Goal: Task Accomplishment & Management: Complete application form

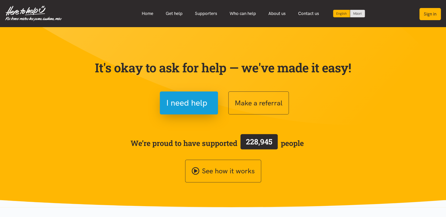
click at [424, 11] on button "Sign in" at bounding box center [429, 14] width 21 height 12
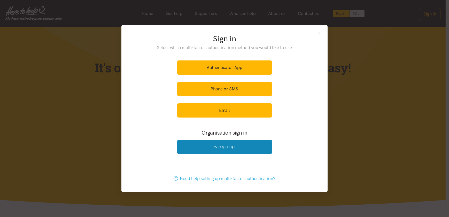
drag, startPoint x: 210, startPoint y: 149, endPoint x: 188, endPoint y: 122, distance: 35.0
click at [210, 149] on link at bounding box center [224, 147] width 95 height 14
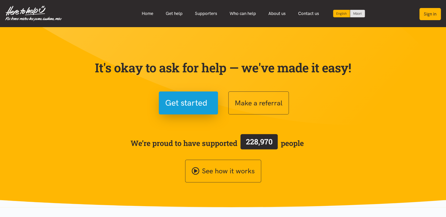
click at [427, 15] on button "Sign in" at bounding box center [429, 14] width 21 height 12
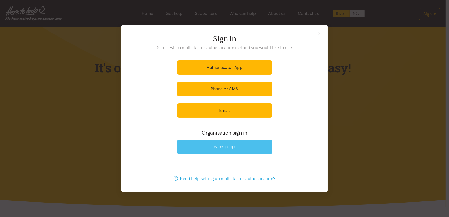
click at [218, 146] on img at bounding box center [224, 147] width 21 height 4
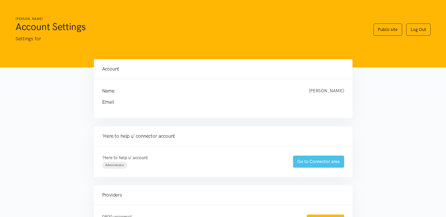
drag, startPoint x: 318, startPoint y: 160, endPoint x: 308, endPoint y: 157, distance: 10.7
click at [318, 160] on link "Go to Connector area" at bounding box center [318, 162] width 51 height 12
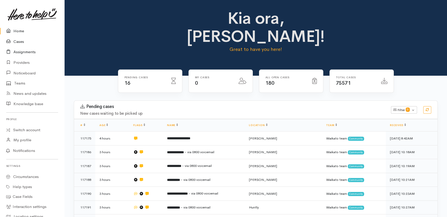
drag, startPoint x: 16, startPoint y: 41, endPoint x: 26, endPoint y: 48, distance: 12.3
click at [16, 41] on link "Cases" at bounding box center [32, 41] width 64 height 11
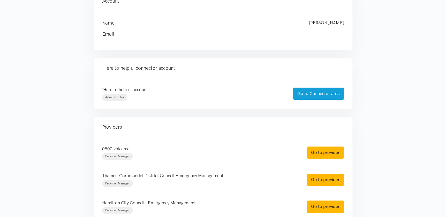
scroll to position [70, 0]
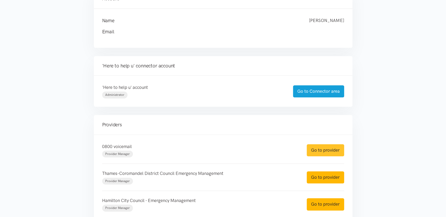
drag, startPoint x: 327, startPoint y: 151, endPoint x: 323, endPoint y: 151, distance: 3.9
click at [327, 151] on link "Go to provider" at bounding box center [324, 150] width 37 height 12
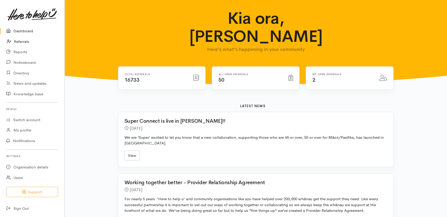
click at [21, 42] on link "Referrals" at bounding box center [32, 41] width 64 height 11
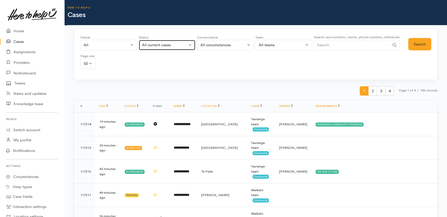
click at [185, 44] on div "All current cases" at bounding box center [164, 45] width 45 height 6
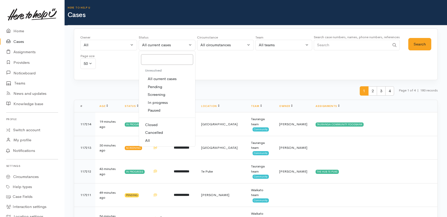
click at [151, 140] on link "All" at bounding box center [167, 141] width 56 height 8
select select "All"
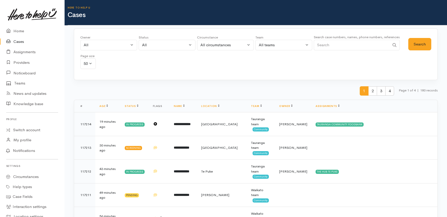
click at [327, 45] on input "Search" at bounding box center [352, 45] width 76 height 11
click at [420, 45] on button "Search" at bounding box center [419, 44] width 23 height 13
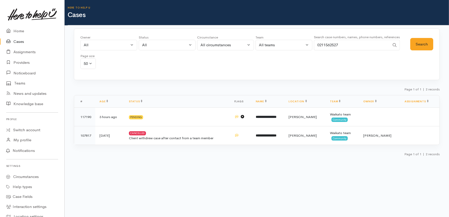
drag, startPoint x: 348, startPoint y: 45, endPoint x: 309, endPoint y: 43, distance: 39.3
click at [309, 43] on div "Owner All My cases 2Alice1 Faye Davies ('Here to help u') Aandrea Murray ('Here…" at bounding box center [245, 53] width 330 height 37
type input "0272344014"
click at [424, 42] on button "Search" at bounding box center [421, 44] width 23 height 13
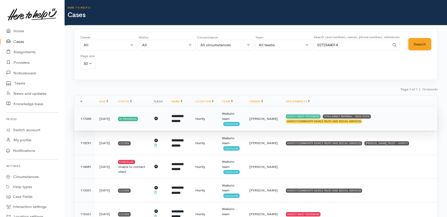
click at [174, 118] on td "**********" at bounding box center [179, 119] width 24 height 24
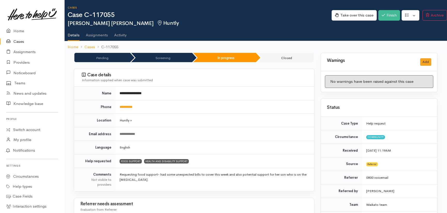
click at [19, 41] on link "Cases" at bounding box center [32, 41] width 64 height 11
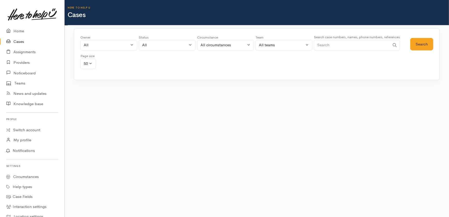
click at [336, 47] on input "Search" at bounding box center [352, 45] width 76 height 11
click at [420, 43] on button "Search" at bounding box center [421, 44] width 23 height 13
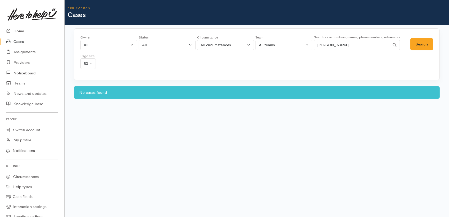
drag, startPoint x: 346, startPoint y: 44, endPoint x: 310, endPoint y: 36, distance: 37.1
click at [287, 41] on div "Owner All My cases 2Alice1 Faye Davies ('Here to help u') Aandrea Murray ('Here…" at bounding box center [245, 53] width 330 height 37
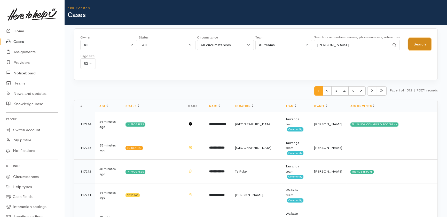
click at [419, 44] on button "Search" at bounding box center [419, 44] width 23 height 13
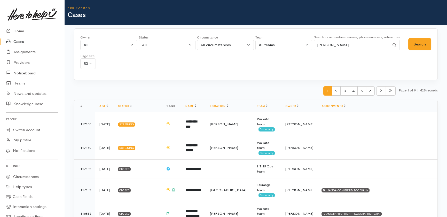
drag, startPoint x: 332, startPoint y: 46, endPoint x: 202, endPoint y: 59, distance: 131.6
click at [248, 49] on div "Owner All My cases 2Alice1 Faye Davies ('Here to help u') Aandrea Murray ('Here…" at bounding box center [244, 53] width 328 height 37
click at [421, 43] on button "Search" at bounding box center [419, 44] width 23 height 13
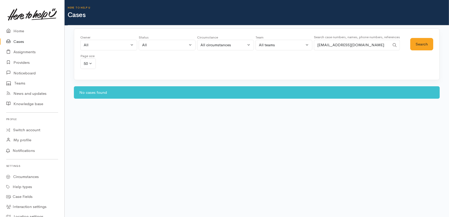
drag, startPoint x: 374, startPoint y: 43, endPoint x: 302, endPoint y: 45, distance: 72.1
click at [302, 45] on div "Owner All My cases 2Alice1 Faye Davies ('Here to help u') Aandrea Murray ('Here…" at bounding box center [245, 53] width 330 height 37
click at [421, 42] on button "Search" at bounding box center [421, 44] width 23 height 13
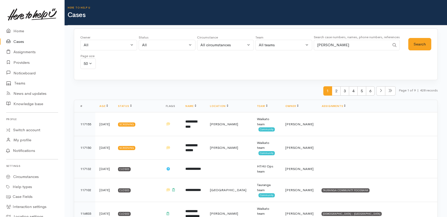
click at [322, 44] on input "taylor" at bounding box center [352, 45] width 76 height 11
click at [426, 43] on button "Search" at bounding box center [419, 44] width 23 height 13
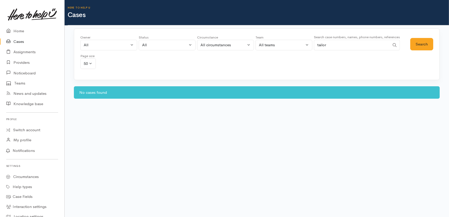
drag, startPoint x: 336, startPoint y: 42, endPoint x: 312, endPoint y: 40, distance: 24.7
click at [312, 40] on div "Owner All My cases 2Alice1 Faye Davies ('Here to help u') Aandrea Murray ('Here…" at bounding box center [245, 53] width 330 height 37
type input "0272344014"
click at [417, 41] on button "Search" at bounding box center [421, 44] width 23 height 13
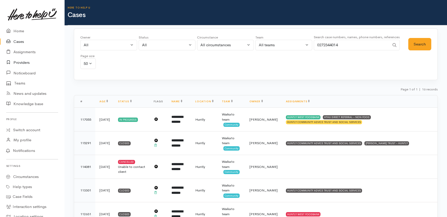
click at [28, 60] on link "Providers" at bounding box center [32, 62] width 64 height 11
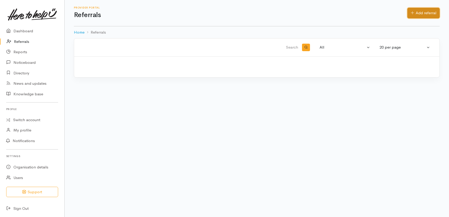
click at [429, 13] on link "Add referral" at bounding box center [423, 13] width 32 height 11
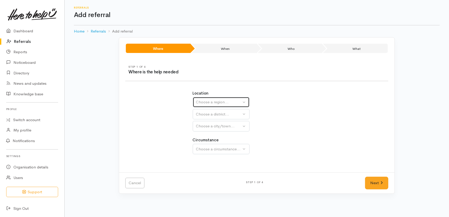
click at [219, 106] on button "Choose a region..." at bounding box center [221, 102] width 57 height 11
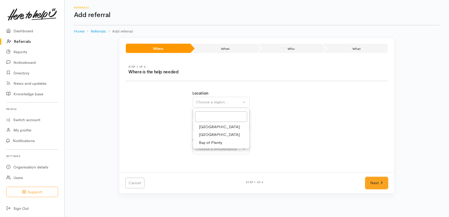
click at [207, 134] on span "Waikato" at bounding box center [219, 135] width 41 height 6
select select "3"
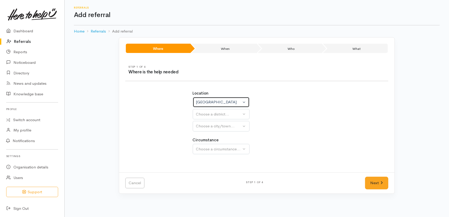
select select
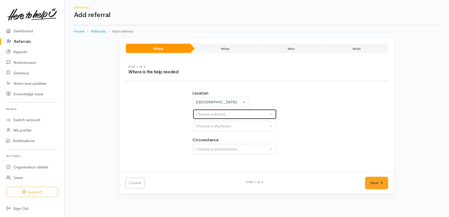
click at [210, 117] on div "Choose a district..." at bounding box center [232, 114] width 73 height 6
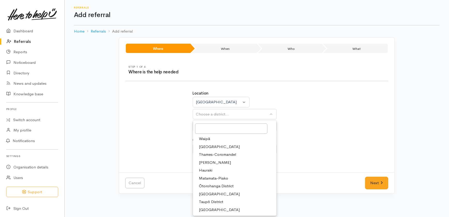
drag, startPoint x: 227, startPoint y: 191, endPoint x: 229, endPoint y: 187, distance: 5.0
click at [227, 191] on span "South Waikato District" at bounding box center [219, 194] width 41 height 6
select select "11"
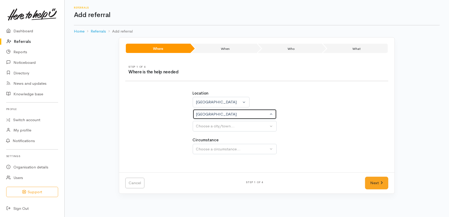
select select
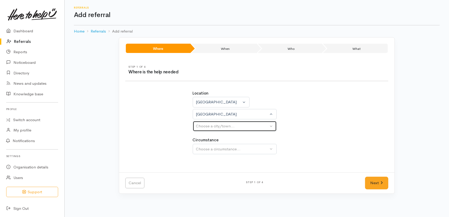
click at [230, 124] on div "Choose a city/town..." at bounding box center [232, 126] width 73 height 6
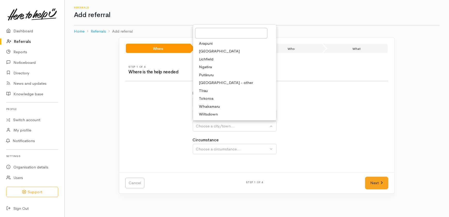
click at [208, 99] on span "Tokoroa" at bounding box center [206, 99] width 14 height 6
select select "3"
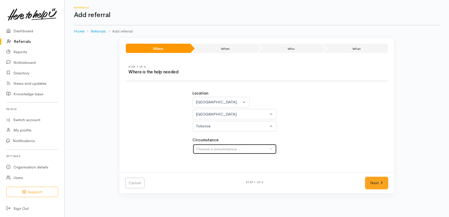
click at [220, 152] on button "Choose a circumstance..." at bounding box center [235, 149] width 84 height 11
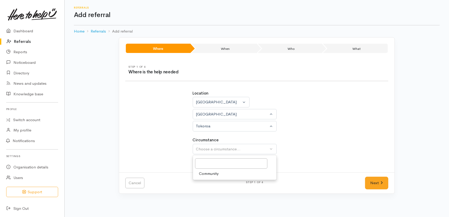
drag, startPoint x: 210, startPoint y: 174, endPoint x: 280, endPoint y: 200, distance: 74.6
click at [211, 176] on span "Community" at bounding box center [209, 174] width 20 height 6
select select "2"
click at [380, 184] on link "Next" at bounding box center [376, 183] width 23 height 13
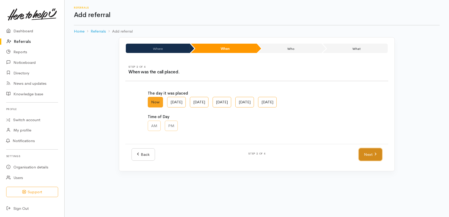
click at [367, 154] on link "Next" at bounding box center [370, 154] width 23 height 13
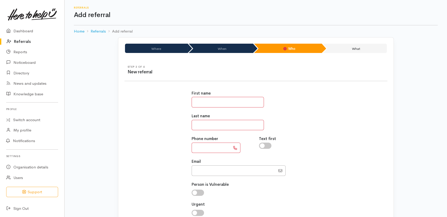
click at [220, 98] on input "text" at bounding box center [228, 102] width 72 height 11
type input "********"
type input "******"
click at [212, 167] on input "Email" at bounding box center [234, 170] width 84 height 11
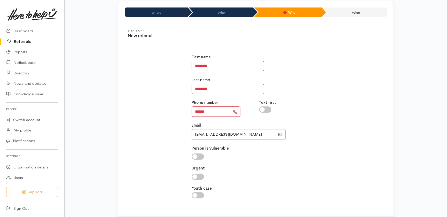
scroll to position [63, 0]
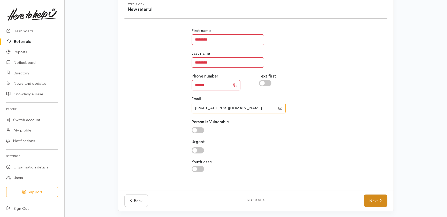
type input "lauren.taylor83@gmail.com"
drag, startPoint x: 378, startPoint y: 202, endPoint x: 361, endPoint y: 196, distance: 18.3
click at [378, 202] on link "Next" at bounding box center [375, 201] width 23 height 13
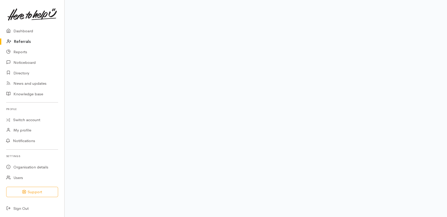
scroll to position [53, 0]
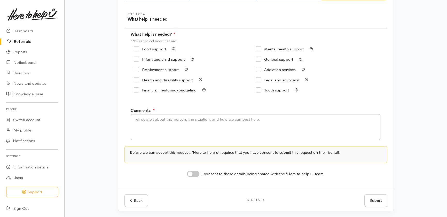
drag, startPoint x: 144, startPoint y: 49, endPoint x: 146, endPoint y: 51, distance: 3.1
click at [145, 49] on input "Food support" at bounding box center [150, 49] width 32 height 4
checkbox input "true"
click at [149, 121] on textarea "Comments" at bounding box center [256, 127] width 250 height 26
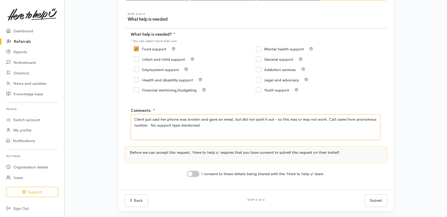
type textarea "Client just said her phone was broken and gave an email, but did not spell it o…"
click at [197, 173] on input "I consent to these details being shared with the 'Here to help u' team." at bounding box center [193, 174] width 12 height 6
checkbox input "true"
click at [372, 199] on button "Submit" at bounding box center [376, 200] width 23 height 13
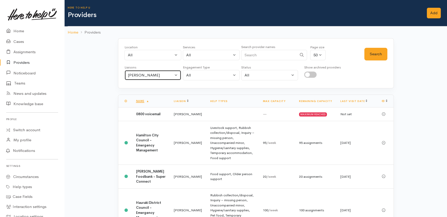
click at [158, 74] on div "[PERSON_NAME]" at bounding box center [150, 75] width 45 height 6
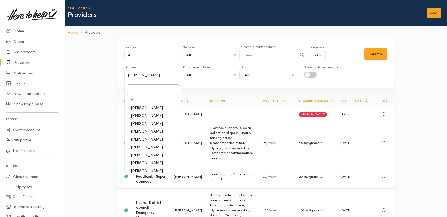
drag, startPoint x: 134, startPoint y: 99, endPoint x: 195, endPoint y: 88, distance: 61.1
click at [134, 99] on span "All" at bounding box center [133, 100] width 5 height 6
select select "null"
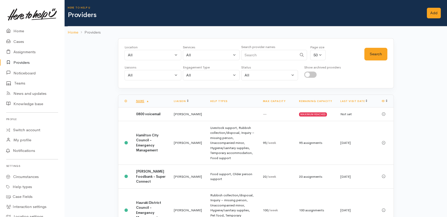
click at [262, 54] on input "Search" at bounding box center [269, 55] width 56 height 11
type input "rauawaawa"
click at [373, 52] on button "Search" at bounding box center [376, 54] width 23 height 13
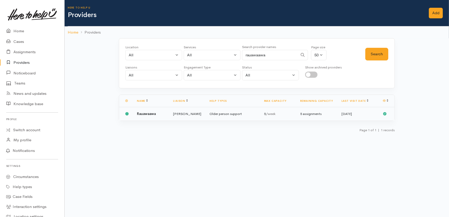
click at [208, 113] on td "Older person support" at bounding box center [233, 113] width 54 height 13
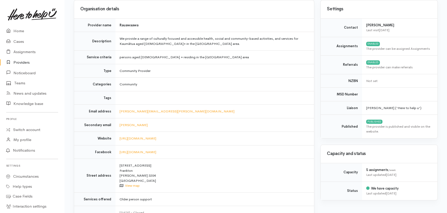
scroll to position [94, 0]
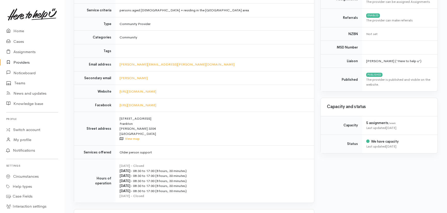
click at [22, 63] on link "Providers" at bounding box center [32, 62] width 64 height 11
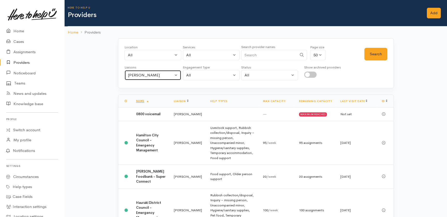
click at [160, 73] on div "Heather Moore" at bounding box center [150, 75] width 45 height 6
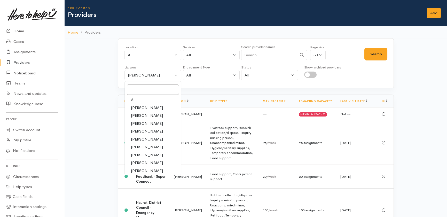
drag, startPoint x: 134, startPoint y: 98, endPoint x: 199, endPoint y: 98, distance: 64.8
click at [135, 99] on span "All" at bounding box center [133, 100] width 5 height 6
select select "null"
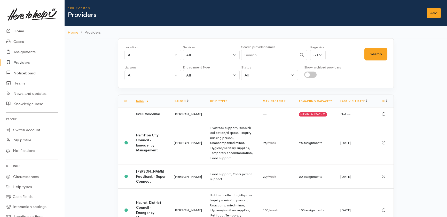
click at [262, 56] on input "Search" at bounding box center [269, 55] width 56 height 11
type input "budgeting"
click at [374, 54] on button "Search" at bounding box center [376, 54] width 23 height 13
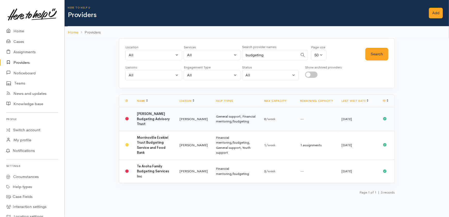
click at [153, 116] on td "Hamilton Budgeting Advisory Trust" at bounding box center [154, 119] width 43 height 24
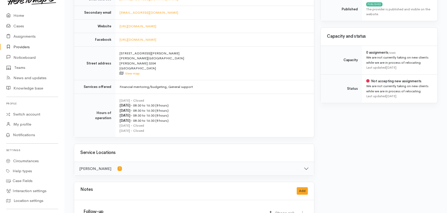
scroll to position [23, 0]
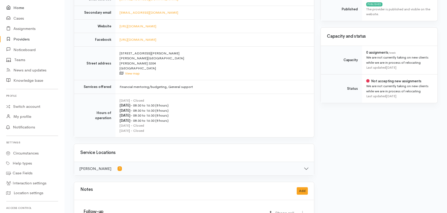
click at [19, 7] on link "Home" at bounding box center [32, 8] width 64 height 11
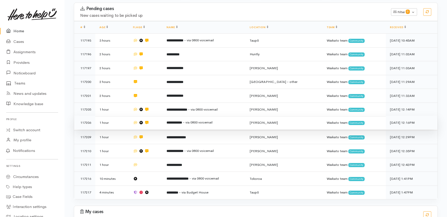
scroll to position [121, 0]
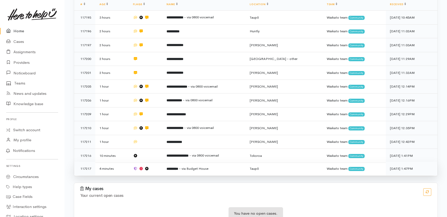
click at [206, 166] on span "- via Budget House" at bounding box center [193, 168] width 29 height 4
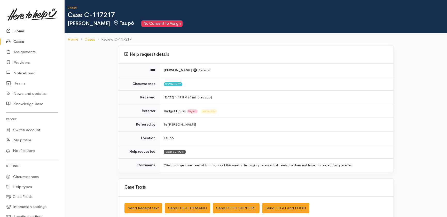
click at [18, 31] on link "Home" at bounding box center [32, 31] width 64 height 11
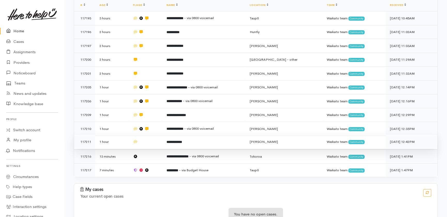
scroll to position [121, 0]
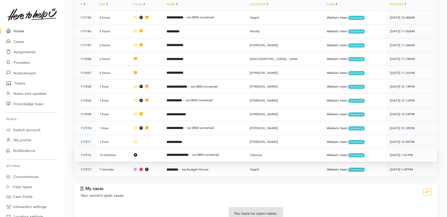
click at [154, 148] on td at bounding box center [146, 155] width 34 height 14
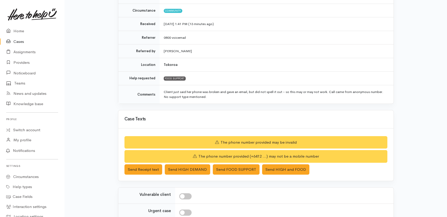
scroll to position [67, 0]
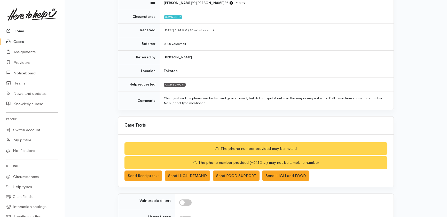
click at [18, 31] on link "Home" at bounding box center [32, 31] width 64 height 11
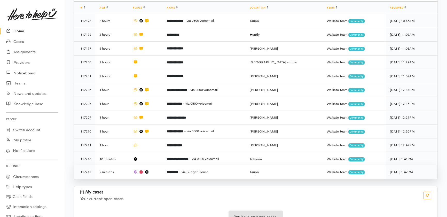
scroll to position [121, 0]
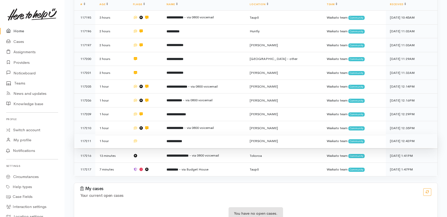
click at [153, 134] on td at bounding box center [146, 141] width 34 height 14
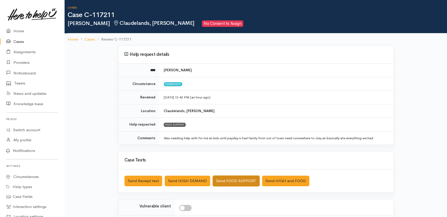
click at [238, 180] on button "Send FOOD SUPPORT" at bounding box center [236, 181] width 47 height 11
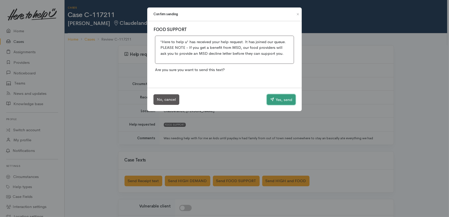
click at [287, 99] on button "Yes, send" at bounding box center [281, 99] width 29 height 11
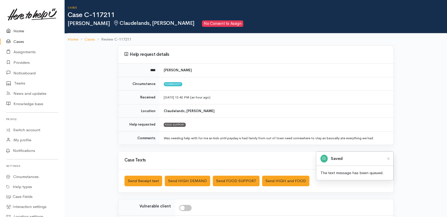
click at [17, 29] on link "Home" at bounding box center [32, 31] width 64 height 11
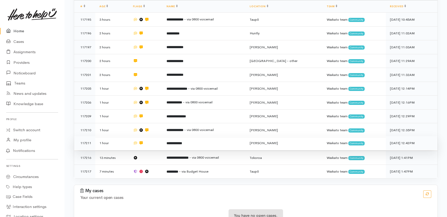
scroll to position [121, 0]
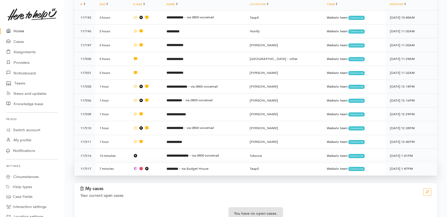
click at [154, 162] on td at bounding box center [146, 169] width 34 height 14
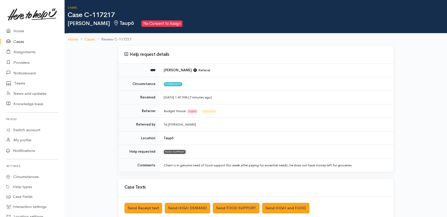
click at [19, 41] on link "Cases" at bounding box center [32, 41] width 64 height 11
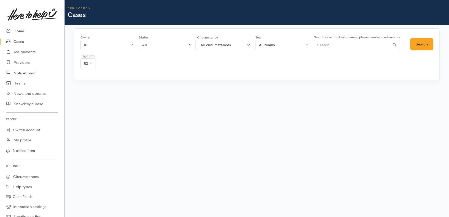
drag, startPoint x: 343, startPoint y: 46, endPoint x: 343, endPoint y: 42, distance: 3.6
click at [343, 46] on input "Search" at bounding box center [352, 45] width 76 height 11
type input "fred timu"
click at [422, 41] on button "Search" at bounding box center [421, 44] width 23 height 13
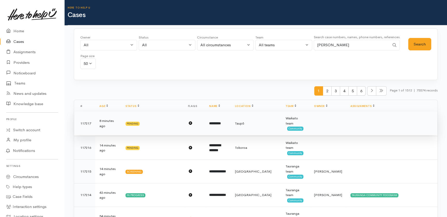
click at [215, 124] on td "*********" at bounding box center [218, 124] width 26 height 24
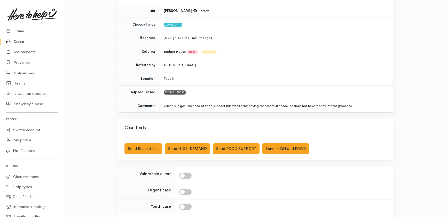
scroll to position [94, 0]
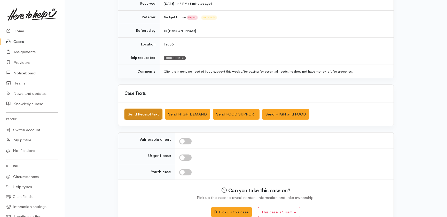
click at [136, 111] on button "Send Receipt text" at bounding box center [144, 114] width 38 height 11
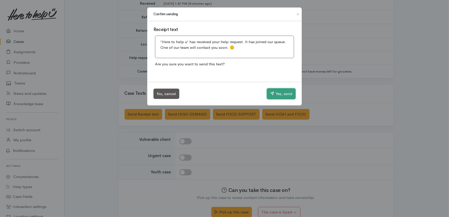
click at [281, 94] on button "Yes, send" at bounding box center [281, 93] width 29 height 11
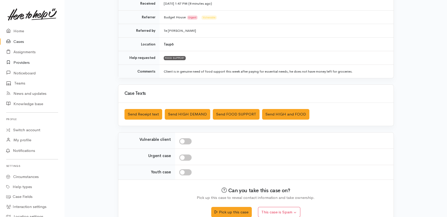
click at [21, 62] on link "Providers" at bounding box center [32, 62] width 64 height 11
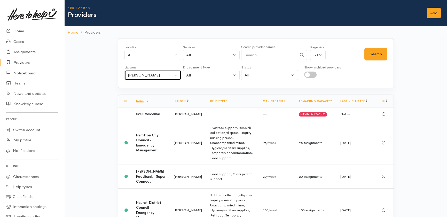
click at [170, 74] on div "Heather Moore" at bounding box center [150, 75] width 45 height 6
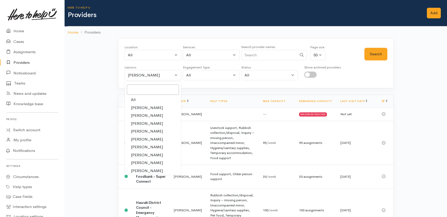
click at [133, 97] on span "All" at bounding box center [133, 100] width 5 height 6
select select "null"
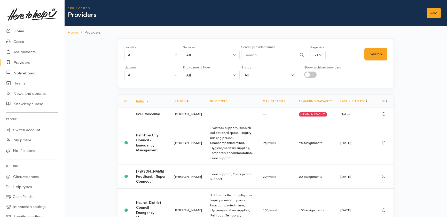
click at [274, 52] on input "Search" at bounding box center [269, 55] width 56 height 11
type input "accessible"
click at [377, 54] on button "Search" at bounding box center [376, 54] width 23 height 13
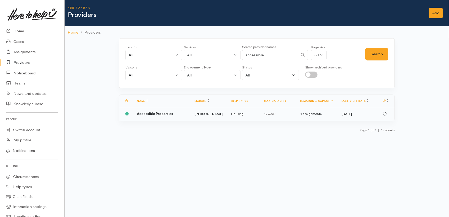
click at [155, 114] on b "Accessible Properties" at bounding box center [155, 114] width 36 height 4
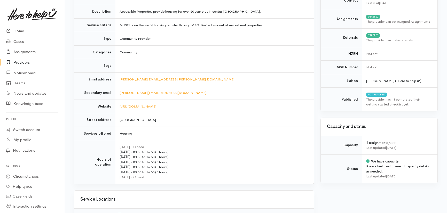
scroll to position [70, 0]
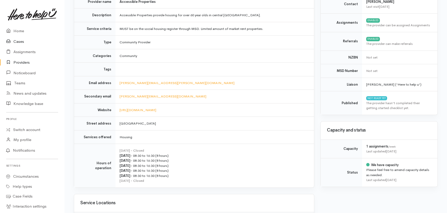
click at [21, 41] on link "Cases" at bounding box center [32, 41] width 64 height 11
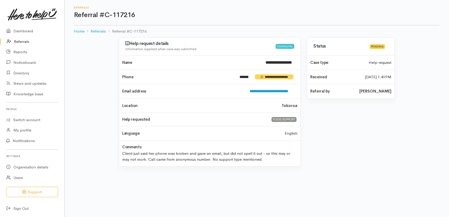
click at [22, 41] on link "Referrals" at bounding box center [32, 41] width 64 height 11
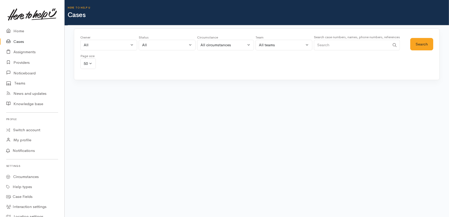
click at [343, 46] on input "Search" at bounding box center [352, 45] width 76 height 11
type input "0212450423"
click at [423, 43] on button "Search" at bounding box center [421, 44] width 23 height 13
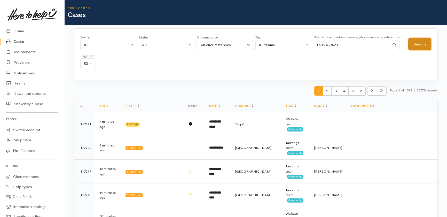
click at [418, 46] on button "Search" at bounding box center [419, 44] width 23 height 13
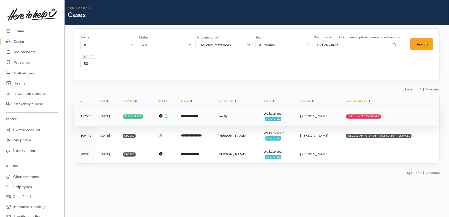
click at [328, 116] on span "[PERSON_NAME]" at bounding box center [314, 116] width 28 height 4
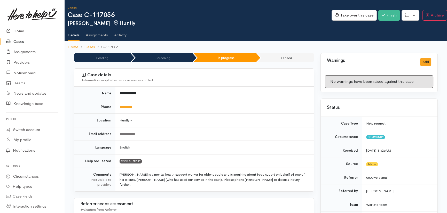
click at [16, 41] on link "Cases" at bounding box center [32, 41] width 64 height 11
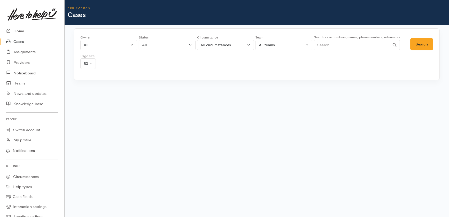
click at [330, 45] on input "Search" at bounding box center [352, 45] width 76 height 11
click at [423, 43] on button "Search" at bounding box center [421, 44] width 23 height 13
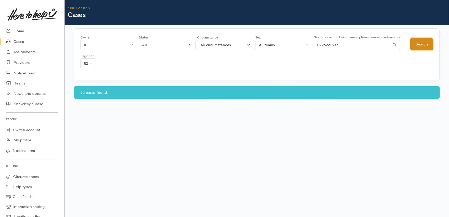
click at [422, 44] on button "Search" at bounding box center [421, 44] width 23 height 13
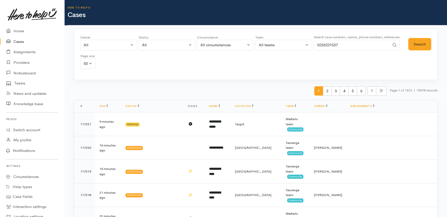
drag, startPoint x: 354, startPoint y: 45, endPoint x: 276, endPoint y: 46, distance: 78.3
click at [276, 46] on div "Owner All My cases 2Alice1 Faye Davies ('Here to help u') Aandrea Murray ('Here…" at bounding box center [244, 53] width 328 height 37
type input "0211562527"
click at [414, 39] on button "Search" at bounding box center [419, 44] width 23 height 13
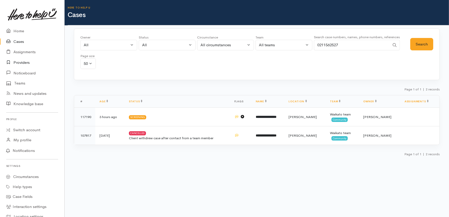
drag, startPoint x: 22, startPoint y: 61, endPoint x: 32, endPoint y: 67, distance: 11.6
click at [22, 62] on link "Providers" at bounding box center [32, 62] width 64 height 11
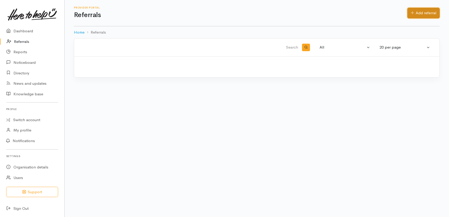
click at [425, 12] on link "Add referral" at bounding box center [423, 13] width 32 height 11
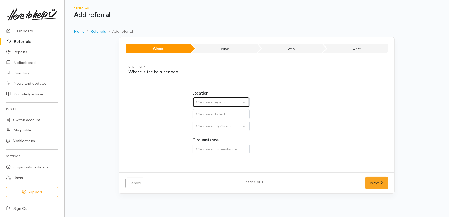
click at [223, 99] on div "Choose a region..." at bounding box center [218, 102] width 45 height 6
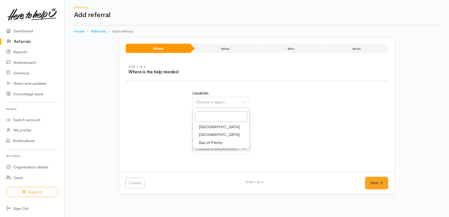
click at [204, 135] on span "Waikato" at bounding box center [219, 135] width 41 height 6
select select "3"
select select
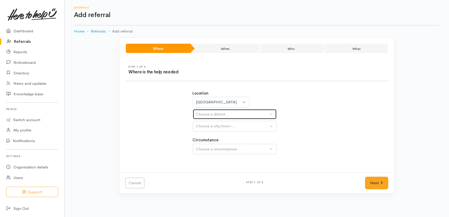
drag, startPoint x: 207, startPoint y: 113, endPoint x: 207, endPoint y: 118, distance: 5.0
click at [207, 114] on div "Choose a district..." at bounding box center [232, 114] width 73 height 6
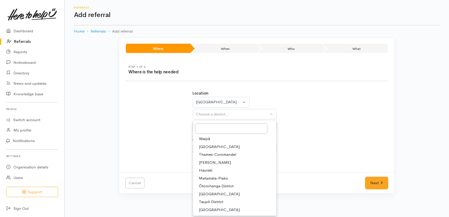
click at [210, 193] on span "South Waikato District" at bounding box center [219, 194] width 41 height 6
select select "11"
select select
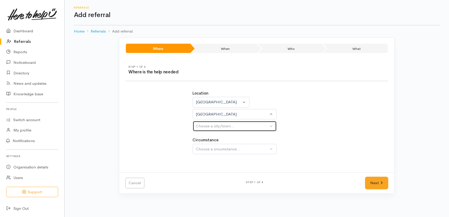
click at [206, 126] on div "Choose a city/town..." at bounding box center [232, 126] width 73 height 6
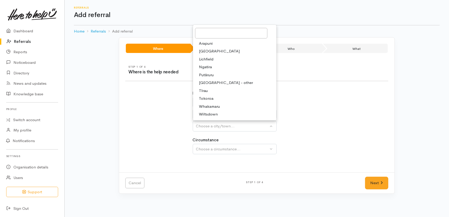
click at [204, 97] on span "Tokoroa" at bounding box center [206, 99] width 14 height 6
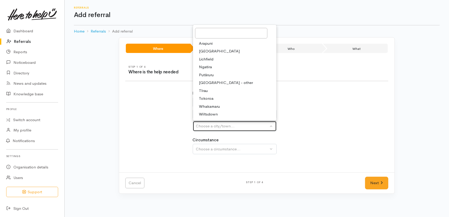
select select "3"
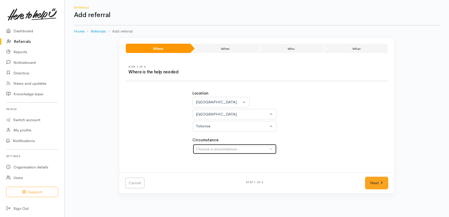
click at [218, 148] on div "Choose a circumstance..." at bounding box center [232, 149] width 73 height 6
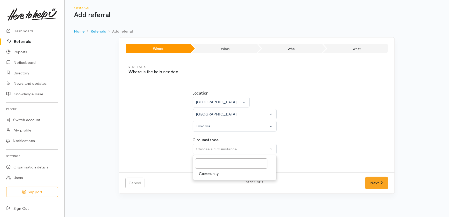
click at [209, 174] on span "Community" at bounding box center [209, 174] width 20 height 6
select select "2"
drag, startPoint x: 374, startPoint y: 183, endPoint x: 369, endPoint y: 181, distance: 5.1
click at [374, 183] on link "Next" at bounding box center [376, 183] width 23 height 13
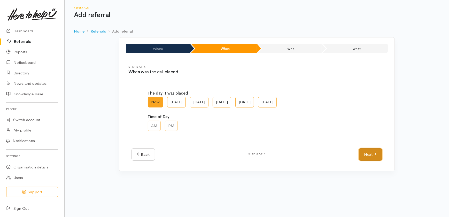
click at [363, 150] on link "Next" at bounding box center [370, 154] width 23 height 13
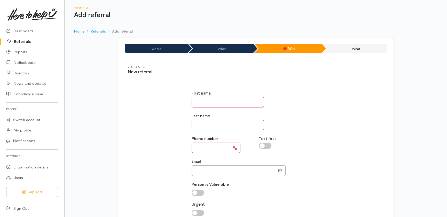
click at [207, 103] on input "text" at bounding box center [228, 102] width 72 height 11
drag, startPoint x: 214, startPoint y: 99, endPoint x: 214, endPoint y: 93, distance: 5.7
click at [214, 99] on input "text" at bounding box center [228, 102] width 72 height 11
type input "********"
click at [215, 124] on input "text" at bounding box center [228, 125] width 72 height 11
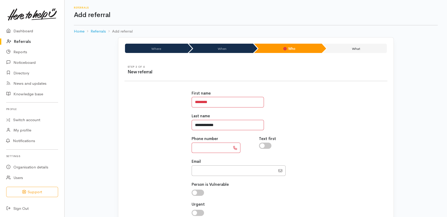
type input "**********"
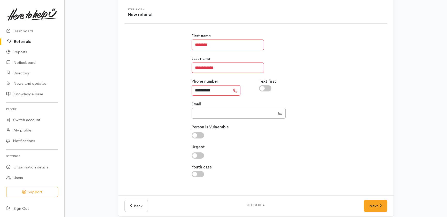
scroll to position [63, 0]
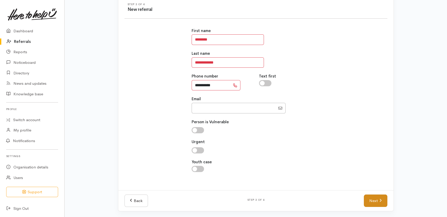
type input "**********"
click at [371, 201] on link "Next" at bounding box center [375, 201] width 23 height 13
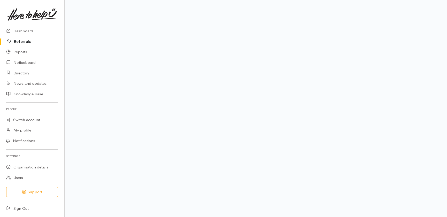
scroll to position [53, 0]
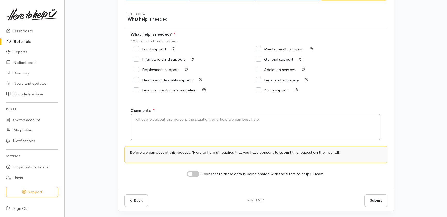
click at [144, 50] on input "Food support" at bounding box center [150, 49] width 32 height 4
checkbox input "true"
click at [184, 128] on textarea "Comments" at bounding box center [256, 127] width 250 height 26
type textarea "NOTE: Client did not mention location. Wanting food support for 2 adults, 3 kid…"
click at [197, 173] on input "I consent to these details being shared with the 'Here to help u' team." at bounding box center [193, 174] width 12 height 6
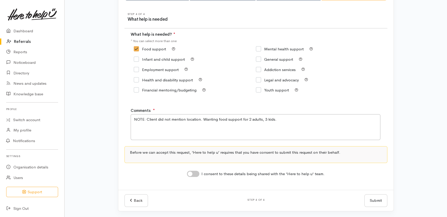
checkbox input "true"
click at [377, 200] on button "Submit" at bounding box center [376, 200] width 23 height 13
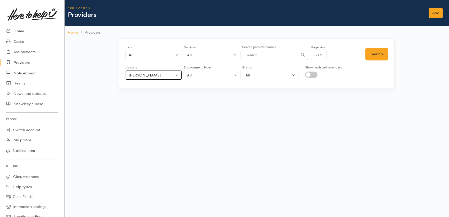
drag, startPoint x: 154, startPoint y: 77, endPoint x: 152, endPoint y: 79, distance: 3.1
click at [153, 77] on div "[PERSON_NAME]" at bounding box center [151, 75] width 45 height 6
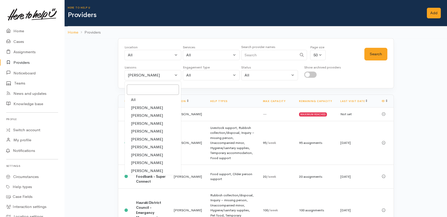
click at [133, 99] on span "All" at bounding box center [133, 100] width 5 height 6
select select "null"
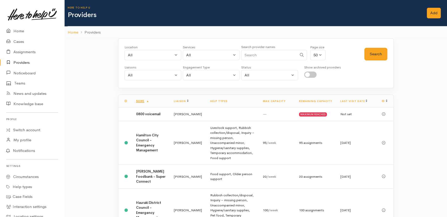
click at [265, 54] on input "Search" at bounding box center [269, 55] width 56 height 11
type input "accessible"
click at [375, 49] on button "Search" at bounding box center [376, 54] width 23 height 13
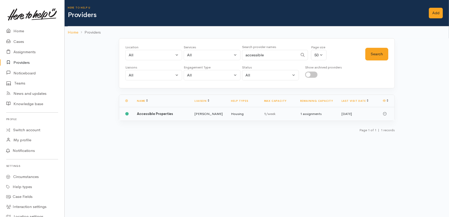
click at [158, 113] on b "Accessible Properties" at bounding box center [155, 114] width 36 height 4
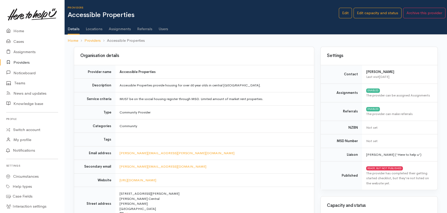
click at [163, 28] on link "Users" at bounding box center [164, 27] width 10 height 14
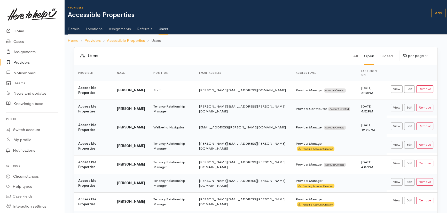
drag, startPoint x: 204, startPoint y: 123, endPoint x: 274, endPoint y: 126, distance: 70.1
click at [274, 126] on td "[EMAIL_ADDRESS][PERSON_NAME][DOMAIN_NAME]" at bounding box center [243, 127] width 97 height 19
copy td "[EMAIL_ADDRESS][PERSON_NAME][DOMAIN_NAME]"
click at [265, 118] on td "maree.macdonald@accessibleproperties.co.nz" at bounding box center [243, 127] width 97 height 19
click at [19, 31] on link "Home" at bounding box center [32, 31] width 64 height 11
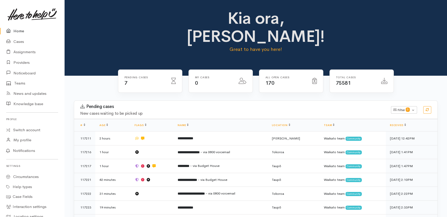
click at [17, 30] on link "Home" at bounding box center [32, 31] width 64 height 11
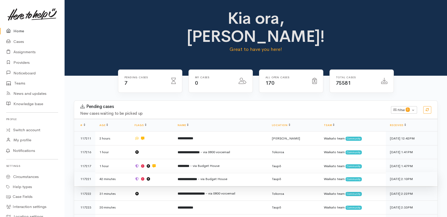
click at [156, 172] on td at bounding box center [151, 179] width 43 height 14
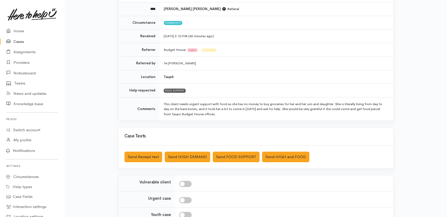
scroll to position [42, 0]
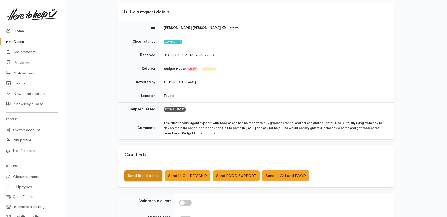
click at [136, 177] on button "Send Receipt text" at bounding box center [144, 176] width 38 height 11
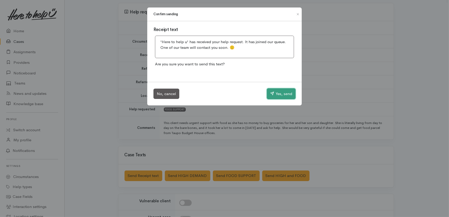
click at [282, 93] on button "Yes, send" at bounding box center [281, 93] width 29 height 11
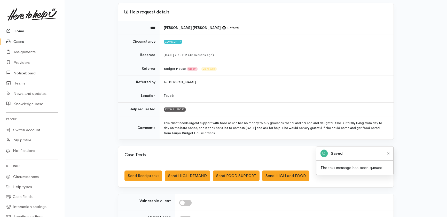
click at [19, 30] on link "Home" at bounding box center [32, 31] width 64 height 11
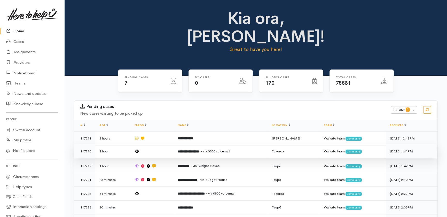
click at [151, 144] on td at bounding box center [151, 151] width 43 height 14
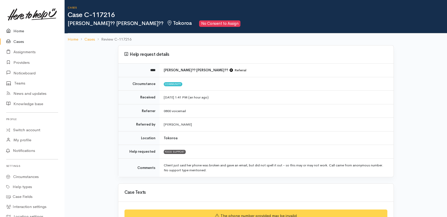
click at [20, 31] on link "Home" at bounding box center [32, 31] width 64 height 11
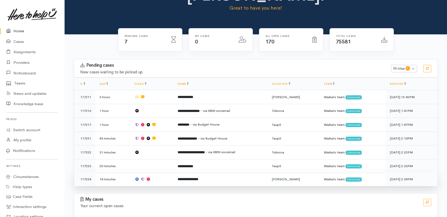
scroll to position [47, 0]
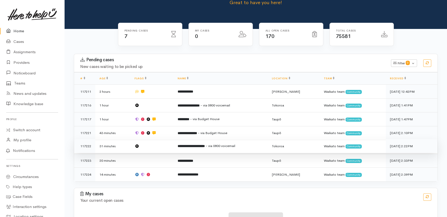
click at [156, 139] on td at bounding box center [151, 146] width 43 height 14
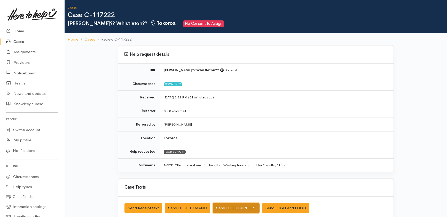
click at [226, 207] on button "Send FOOD SUPPORT" at bounding box center [236, 208] width 47 height 11
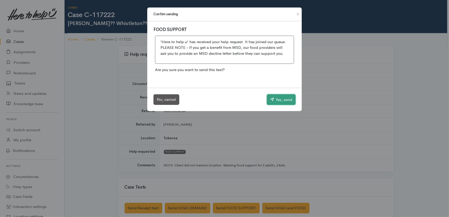
click at [283, 99] on button "Yes, send" at bounding box center [281, 99] width 29 height 11
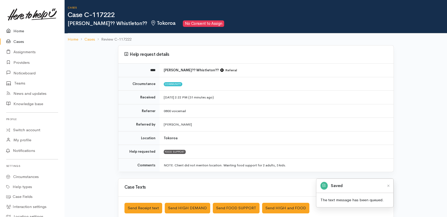
click at [21, 31] on link "Home" at bounding box center [32, 31] width 64 height 11
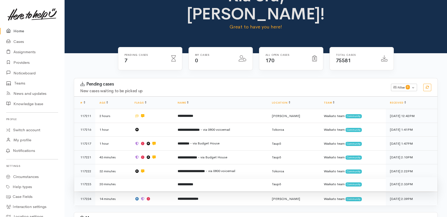
scroll to position [30, 0]
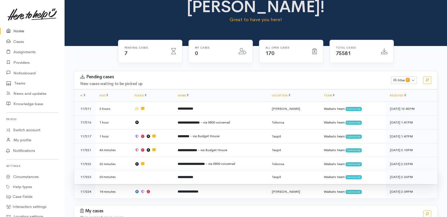
click at [140, 170] on td at bounding box center [151, 177] width 43 height 14
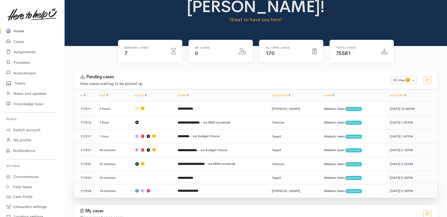
click at [162, 184] on td at bounding box center [151, 191] width 43 height 14
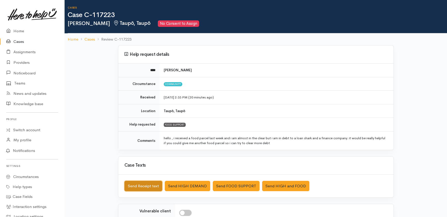
click at [139, 184] on button "Send Receipt text" at bounding box center [144, 186] width 38 height 11
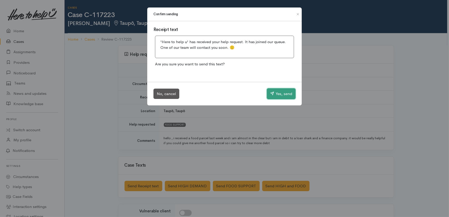
click at [281, 91] on button "Yes, send" at bounding box center [281, 93] width 29 height 11
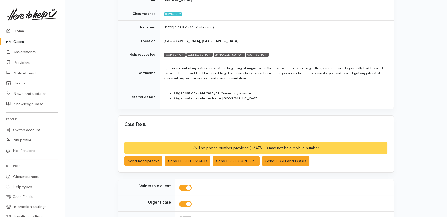
scroll to position [70, 0]
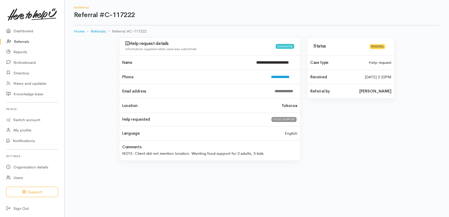
click at [21, 41] on link "Referrals" at bounding box center [32, 41] width 64 height 11
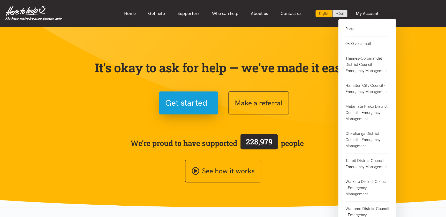
click at [350, 29] on link "Portal" at bounding box center [366, 31] width 43 height 11
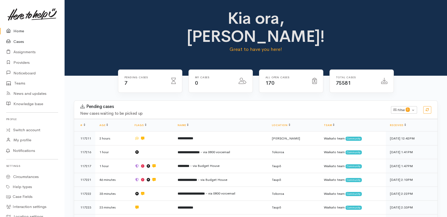
click at [16, 43] on link "Cases" at bounding box center [32, 41] width 64 height 11
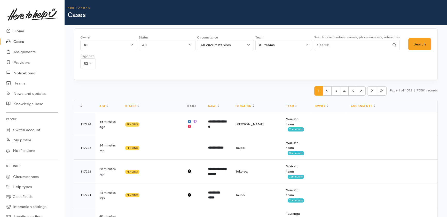
click at [341, 44] on input "Search" at bounding box center [352, 45] width 76 height 11
drag, startPoint x: 334, startPoint y: 44, endPoint x: 334, endPoint y: 47, distance: 3.4
click at [334, 47] on input "Search" at bounding box center [352, 45] width 76 height 11
click at [418, 43] on button "Search" at bounding box center [419, 44] width 23 height 13
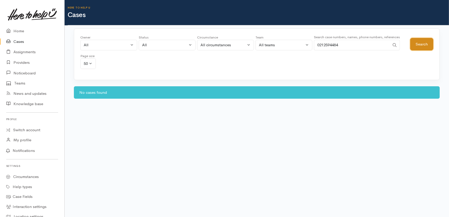
click at [417, 47] on button "Search" at bounding box center [421, 44] width 23 height 13
drag, startPoint x: 360, startPoint y: 44, endPoint x: 286, endPoint y: 16, distance: 79.4
click at [288, 44] on div "Owner All My cases 2Alice1 Faye Davies ('Here to help u') Aandrea Murray ('Here…" at bounding box center [245, 53] width 330 height 37
type input "snowy"
click at [425, 44] on button "Search" at bounding box center [421, 44] width 23 height 13
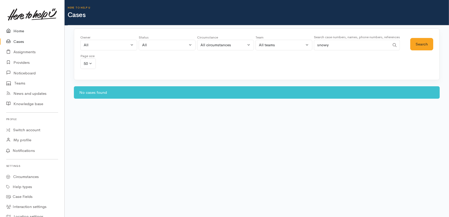
click at [16, 30] on link "Home" at bounding box center [32, 31] width 64 height 11
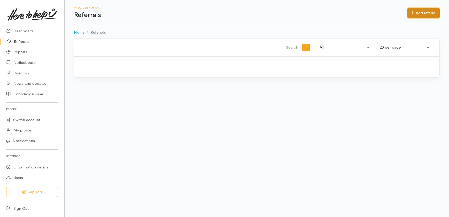
click at [424, 11] on link "Add referral" at bounding box center [423, 13] width 32 height 11
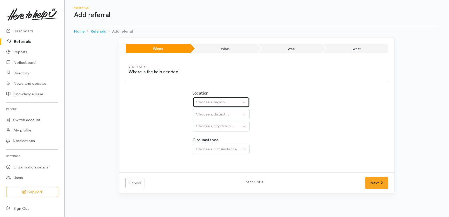
drag, startPoint x: 223, startPoint y: 101, endPoint x: 222, endPoint y: 103, distance: 3.0
click at [224, 101] on div "Choose a region..." at bounding box center [218, 102] width 45 height 6
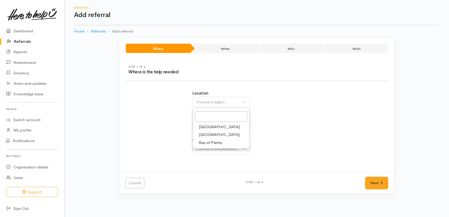
click at [211, 135] on span "[GEOGRAPHIC_DATA]" at bounding box center [219, 135] width 41 height 6
select select "3"
select select
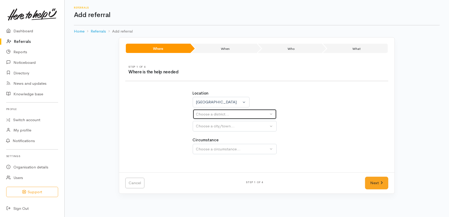
click at [208, 114] on div "Choose a district..." at bounding box center [232, 114] width 73 height 6
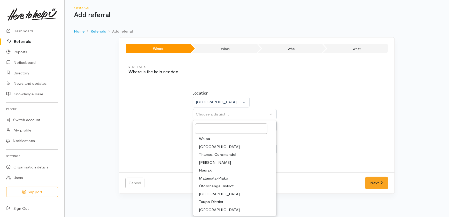
click at [208, 162] on span "[PERSON_NAME]" at bounding box center [215, 163] width 32 height 6
select select "4"
select select
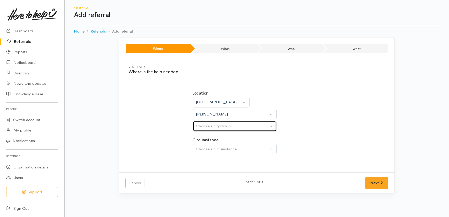
drag, startPoint x: 206, startPoint y: 126, endPoint x: 206, endPoint y: 136, distance: 10.1
click at [207, 126] on div "Choose a city/town..." at bounding box center [232, 126] width 73 height 6
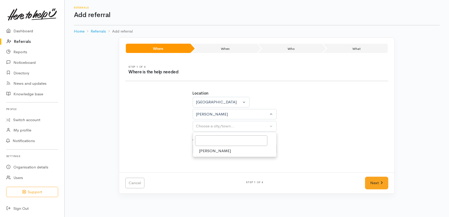
click at [206, 150] on span "[PERSON_NAME]" at bounding box center [215, 151] width 32 height 6
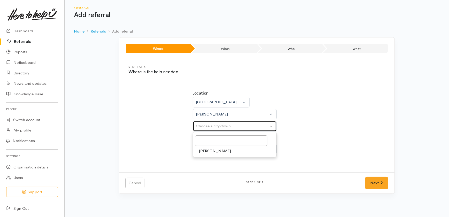
select select "1"
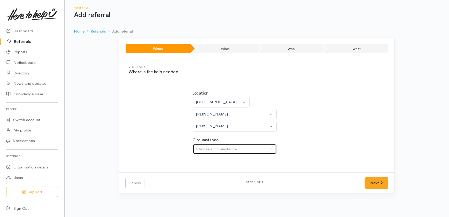
drag, startPoint x: 205, startPoint y: 148, endPoint x: 209, endPoint y: 154, distance: 8.1
click at [206, 149] on div "Choose a circumstance..." at bounding box center [232, 149] width 73 height 6
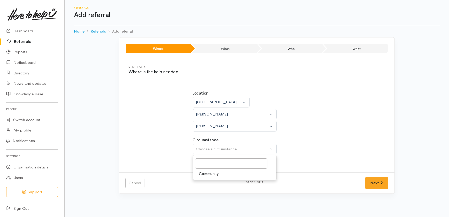
drag, startPoint x: 213, startPoint y: 172, endPoint x: 227, endPoint y: 180, distance: 15.5
click at [214, 173] on span "Community" at bounding box center [209, 174] width 20 height 6
select select "2"
click at [377, 181] on link "Next" at bounding box center [376, 183] width 23 height 13
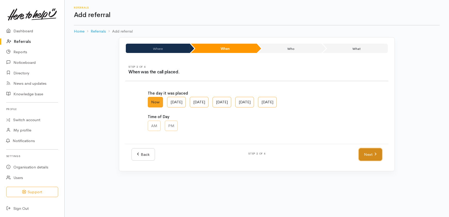
click at [367, 155] on link "Next" at bounding box center [370, 154] width 23 height 13
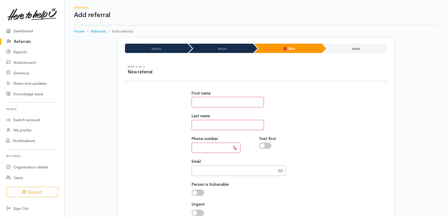
click at [216, 102] on input "text" at bounding box center [228, 102] width 72 height 11
type input "*****"
type input "*******"
drag, startPoint x: 204, startPoint y: 147, endPoint x: 211, endPoint y: 142, distance: 8.5
click at [204, 148] on input "text" at bounding box center [211, 148] width 39 height 11
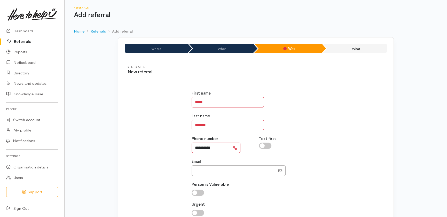
scroll to position [63, 0]
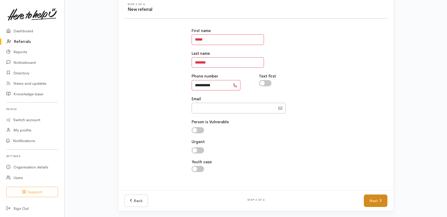
type input "**********"
click at [372, 197] on link "Next" at bounding box center [375, 201] width 23 height 13
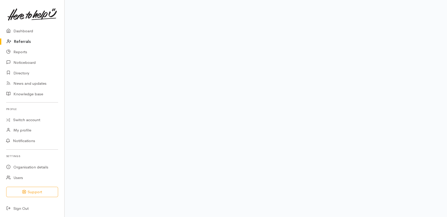
scroll to position [53, 0]
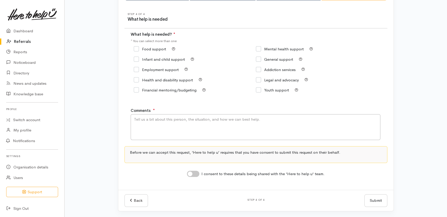
click at [150, 47] on label "Food support" at bounding box center [150, 49] width 32 height 4
click at [150, 47] on input "Food support" at bounding box center [150, 49] width 32 height 4
checkbox input "true"
click at [164, 123] on textarea "Comments" at bounding box center [256, 127] width 250 height 26
click at [143, 120] on textarea "Need food assistance" at bounding box center [256, 127] width 250 height 26
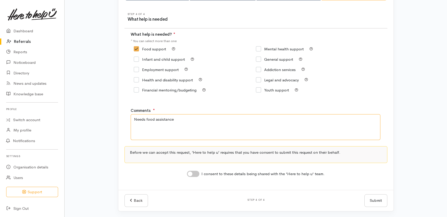
type textarea "Needs food assistance"
click at [197, 171] on input "I consent to these details being shared with the 'Here to help u' team." at bounding box center [193, 174] width 12 height 6
checkbox input "true"
click at [375, 197] on button "Submit" at bounding box center [376, 200] width 23 height 13
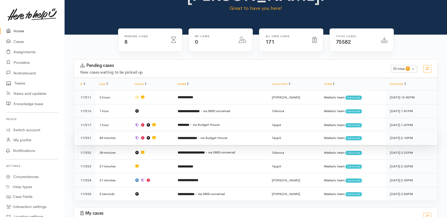
scroll to position [67, 0]
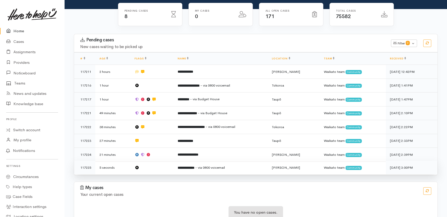
click at [153, 161] on td at bounding box center [151, 168] width 43 height 14
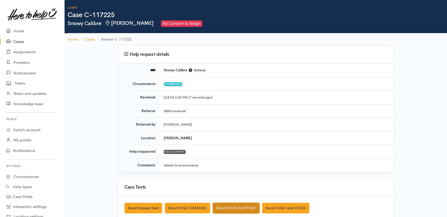
click at [243, 206] on button "Send FOOD SUPPORT" at bounding box center [236, 208] width 47 height 11
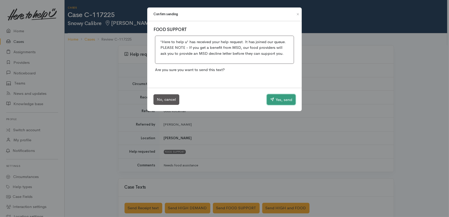
click at [279, 100] on button "Yes, send" at bounding box center [281, 99] width 29 height 11
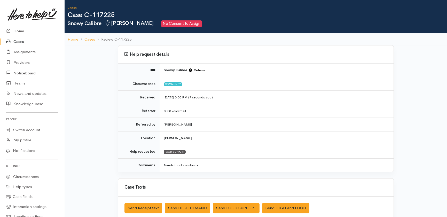
click at [16, 42] on link "Cases" at bounding box center [32, 41] width 64 height 11
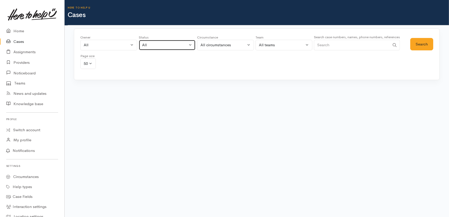
click at [165, 47] on div "All" at bounding box center [164, 45] width 45 height 6
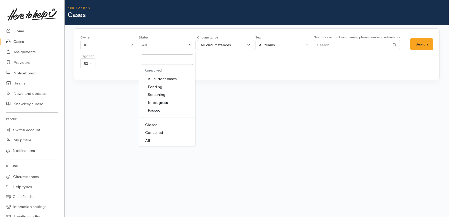
drag, startPoint x: 161, startPoint y: 78, endPoint x: 164, endPoint y: 78, distance: 2.9
click at [163, 78] on span "All current cases" at bounding box center [162, 79] width 29 height 6
select select "Unresolved"
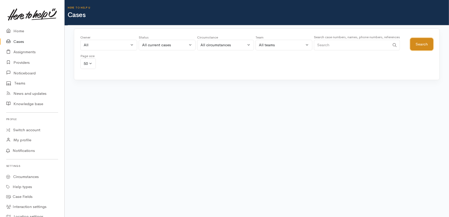
click at [420, 44] on button "Search" at bounding box center [421, 44] width 23 height 13
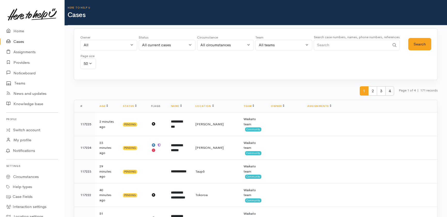
click at [389, 91] on span "4" at bounding box center [389, 91] width 9 height 10
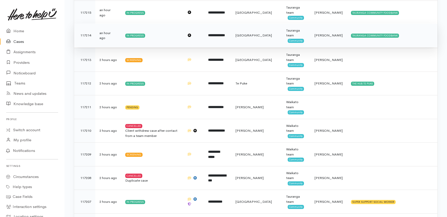
scroll to position [246, 0]
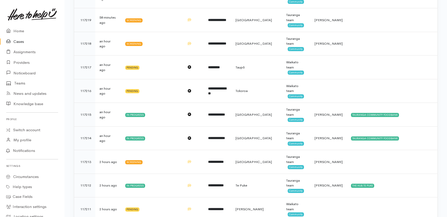
click at [19, 43] on link "Cases" at bounding box center [32, 41] width 64 height 11
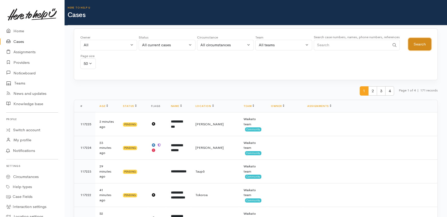
click at [420, 43] on button "Search" at bounding box center [419, 44] width 23 height 13
drag, startPoint x: 17, startPoint y: 63, endPoint x: 20, endPoint y: 61, distance: 3.6
click at [17, 63] on link "Providers" at bounding box center [32, 62] width 64 height 11
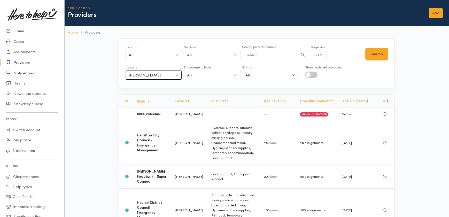
click at [165, 75] on div "[PERSON_NAME]" at bounding box center [151, 75] width 45 height 6
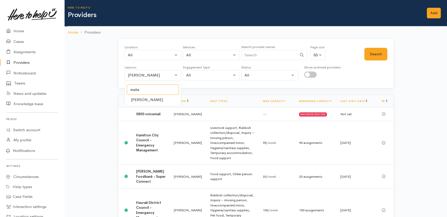
type input "malia"
click at [149, 100] on span "Malia Stowers" at bounding box center [147, 100] width 32 height 6
select select "1613"
click at [372, 52] on button "Search" at bounding box center [376, 54] width 23 height 13
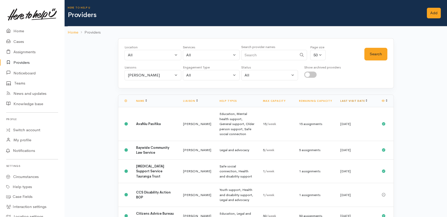
click at [358, 101] on link "Last visit date" at bounding box center [353, 100] width 27 height 3
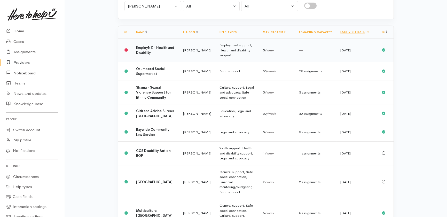
scroll to position [70, 0]
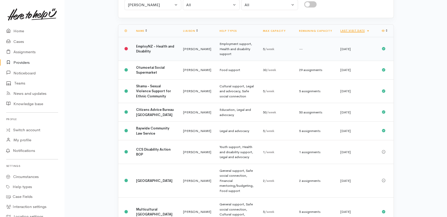
click at [349, 49] on td "13 Aug 2025" at bounding box center [356, 49] width 41 height 24
click at [346, 72] on td "06 Aug 2025" at bounding box center [356, 70] width 41 height 19
click at [351, 100] on td "05 Aug 2025" at bounding box center [356, 91] width 41 height 24
click at [346, 122] on td "04 Aug 2025" at bounding box center [356, 112] width 41 height 19
click at [348, 140] on td "01 Aug 2025" at bounding box center [356, 131] width 41 height 19
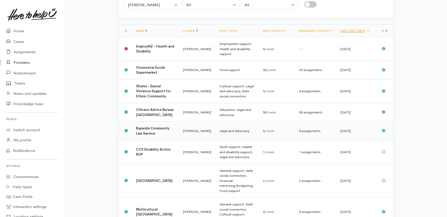
click at [351, 140] on td "01 Aug 2025" at bounding box center [356, 131] width 41 height 19
click at [351, 122] on td "04 Aug 2025" at bounding box center [356, 112] width 41 height 19
drag, startPoint x: 346, startPoint y: 101, endPoint x: 343, endPoint y: 70, distance: 31.4
click at [346, 101] on td "05 Aug 2025" at bounding box center [356, 91] width 41 height 24
click at [346, 73] on td "06 Aug 2025" at bounding box center [356, 70] width 41 height 19
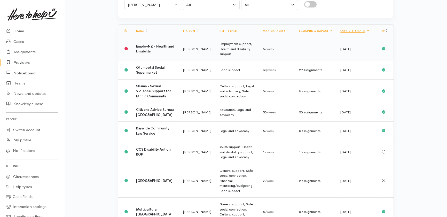
click at [351, 47] on td "13 Aug 2025" at bounding box center [356, 49] width 41 height 24
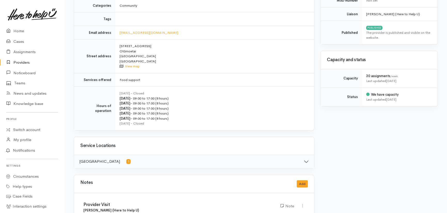
scroll to position [258, 0]
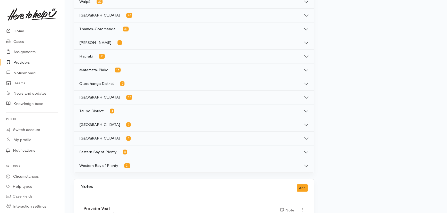
scroll to position [399, 0]
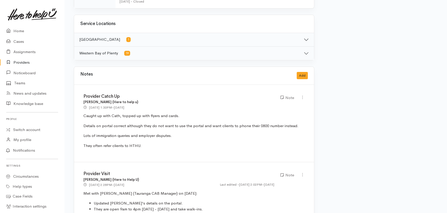
scroll to position [282, 0]
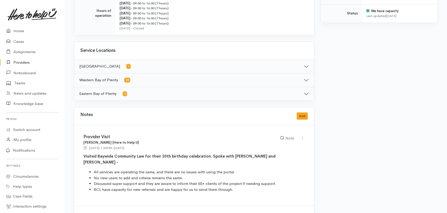
scroll to position [258, 0]
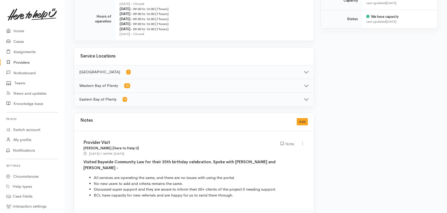
scroll to position [235, 0]
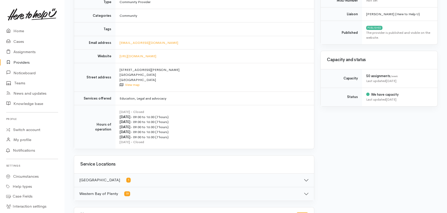
scroll to position [235, 0]
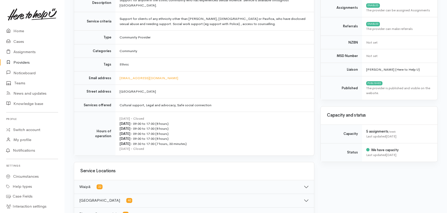
scroll to position [23, 0]
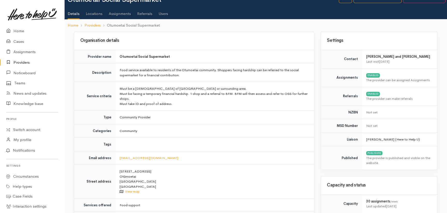
scroll to position [23, 0]
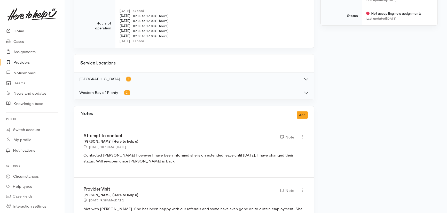
scroll to position [235, 0]
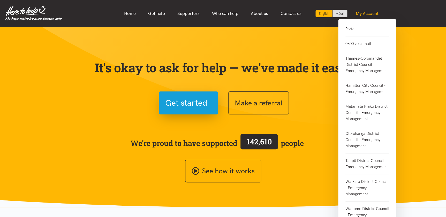
click at [370, 11] on link "My Account" at bounding box center [366, 13] width 35 height 11
click at [350, 29] on link "Portal" at bounding box center [366, 31] width 43 height 11
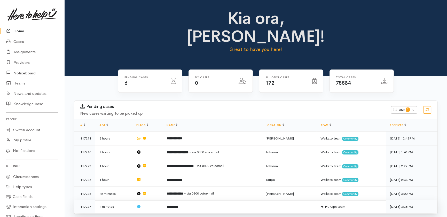
click at [186, 200] on td "*********" at bounding box center [211, 207] width 99 height 14
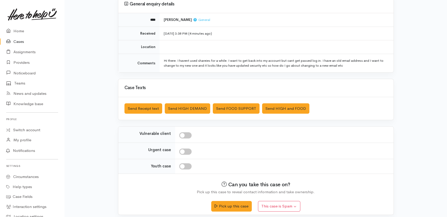
scroll to position [54, 0]
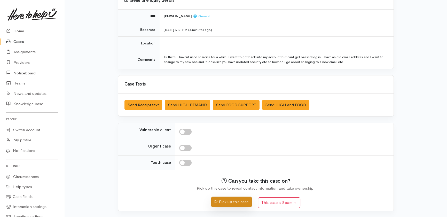
click at [235, 204] on button "Pick up this case" at bounding box center [231, 202] width 41 height 11
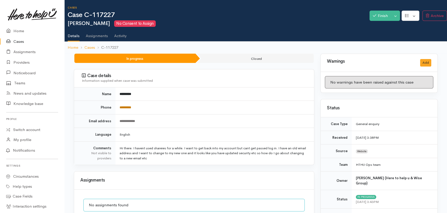
click at [129, 107] on link "*********" at bounding box center [126, 107] width 12 height 3
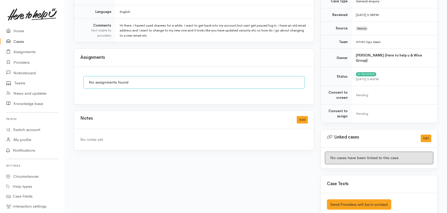
scroll to position [127, 0]
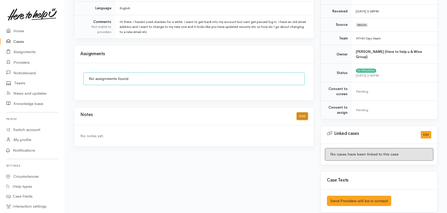
click at [304, 119] on button "Add" at bounding box center [302, 116] width 11 height 7
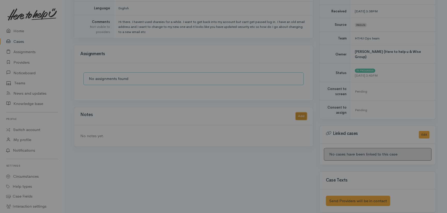
scroll to position [123, 0]
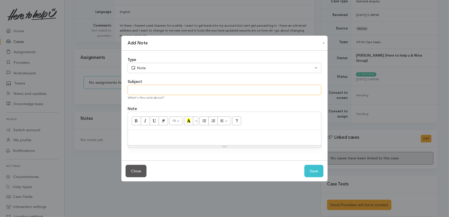
click at [153, 86] on input "text" at bounding box center [225, 90] width 194 height 11
type input "Contacted client"
click at [312, 171] on button "Save" at bounding box center [313, 171] width 19 height 13
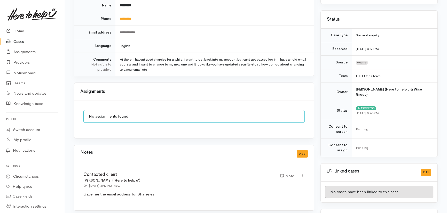
scroll to position [0, 0]
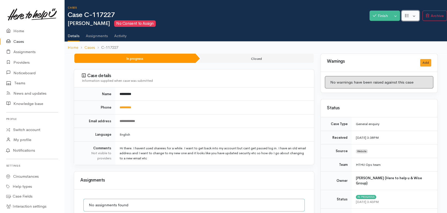
click at [414, 13] on button "button" at bounding box center [411, 16] width 18 height 11
click at [395, 15] on button "Toggle Dropdown" at bounding box center [395, 16] width 9 height 11
click at [400, 37] on link "Cancel" at bounding box center [412, 36] width 41 height 8
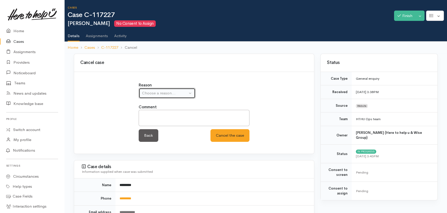
click at [173, 94] on div "Choose a reason..." at bounding box center [164, 93] width 45 height 6
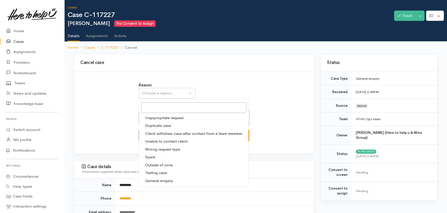
click at [283, 81] on div "Reason Inappropriate request Duplicate case Client withdrew case after contact …" at bounding box center [194, 113] width 240 height 82
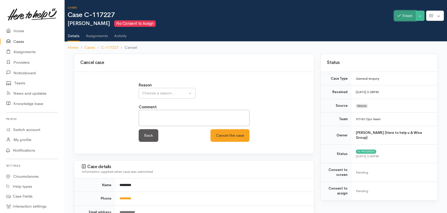
click at [406, 16] on button "Finish" at bounding box center [405, 16] width 22 height 11
click at [145, 136] on link "Back" at bounding box center [149, 135] width 20 height 13
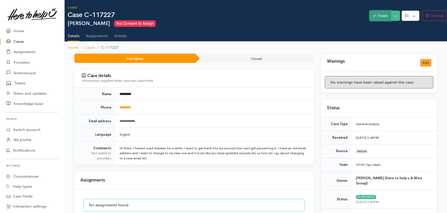
click at [379, 11] on button "Finish" at bounding box center [381, 16] width 22 height 11
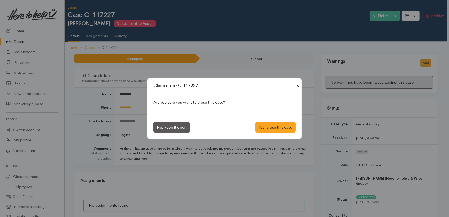
click at [298, 85] on button "Close" at bounding box center [298, 86] width 8 height 6
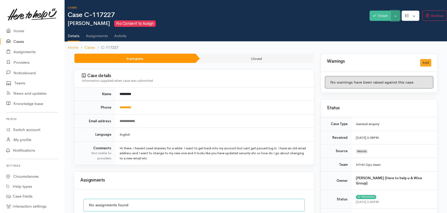
click at [392, 17] on button "Toggle Dropdown" at bounding box center [395, 16] width 9 height 11
click at [401, 35] on link "Cancel" at bounding box center [412, 36] width 41 height 8
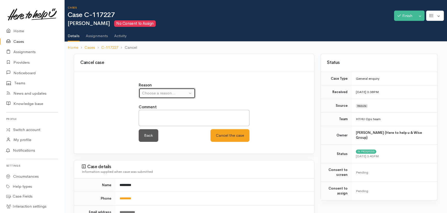
click at [169, 95] on div "Choose a reason..." at bounding box center [164, 93] width 45 height 6
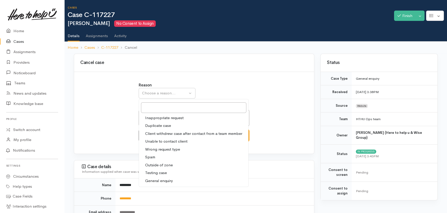
click at [160, 180] on span "General enquiry" at bounding box center [159, 181] width 28 height 6
select select "11"
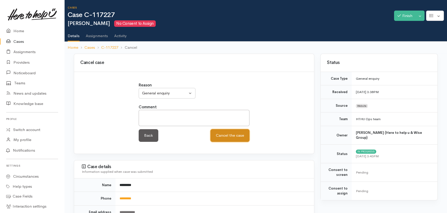
click at [222, 135] on button "Cancel the case" at bounding box center [230, 135] width 39 height 13
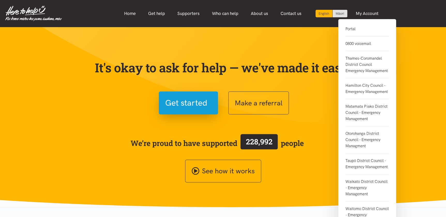
click at [353, 30] on link "Portal" at bounding box center [366, 31] width 43 height 11
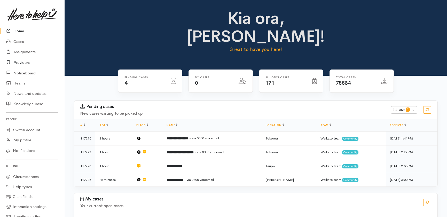
click at [21, 60] on link "Providers" at bounding box center [32, 62] width 64 height 11
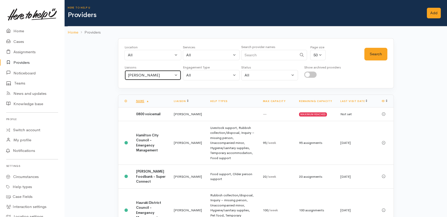
click at [163, 77] on div "[PERSON_NAME]" at bounding box center [150, 75] width 45 height 6
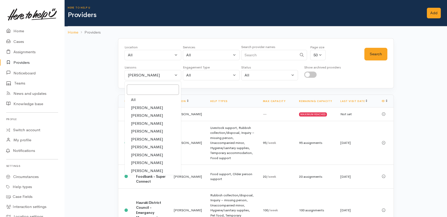
drag, startPoint x: 130, startPoint y: 98, endPoint x: 154, endPoint y: 98, distance: 24.0
click at [130, 98] on link "All" at bounding box center [153, 100] width 56 height 8
select select "null"
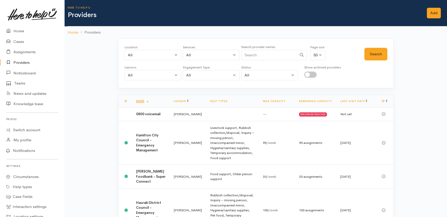
drag, startPoint x: 266, startPoint y: 58, endPoint x: 266, endPoint y: 47, distance: 11.1
click at [266, 55] on input "Search" at bounding box center [269, 55] width 56 height 11
type input "accessible"
click at [375, 56] on button "Search" at bounding box center [376, 54] width 23 height 13
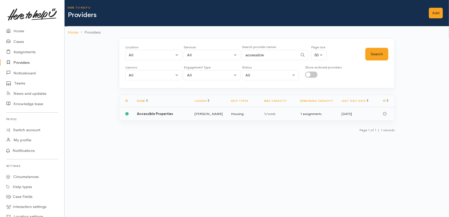
click at [167, 113] on b "Accessible Properties" at bounding box center [155, 114] width 36 height 4
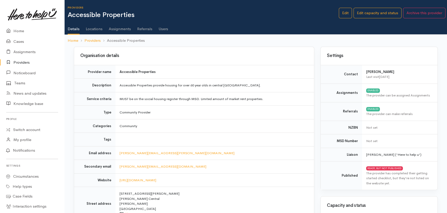
click at [162, 24] on link "Users" at bounding box center [164, 27] width 10 height 14
click at [162, 28] on link "Users" at bounding box center [164, 27] width 10 height 14
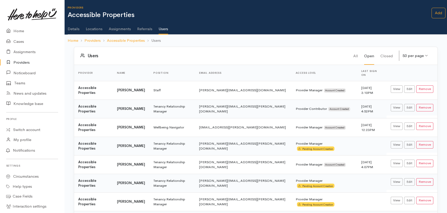
click at [96, 28] on link "Locations" at bounding box center [94, 27] width 17 height 14
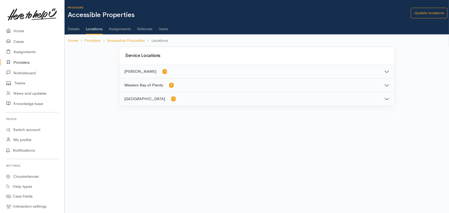
click at [76, 27] on link "Details" at bounding box center [74, 27] width 12 height 14
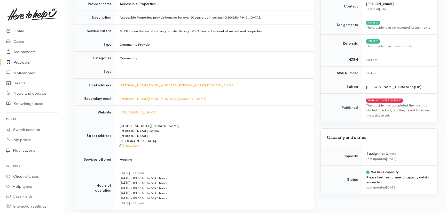
scroll to position [70, 0]
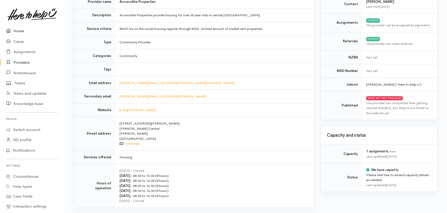
click at [16, 31] on link "Home" at bounding box center [32, 31] width 64 height 11
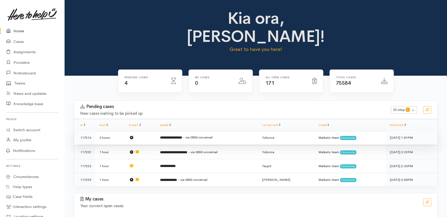
click at [182, 136] on b "**********" at bounding box center [171, 137] width 22 height 3
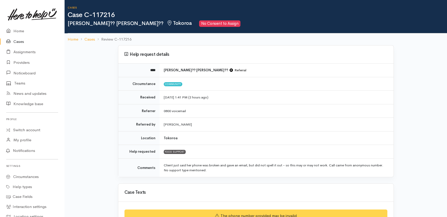
click at [260, 105] on td "0800 voicemail" at bounding box center [277, 111] width 234 height 14
click at [317, 114] on td "0800 voicemail" at bounding box center [277, 111] width 234 height 14
click at [23, 60] on link "Providers" at bounding box center [32, 62] width 64 height 11
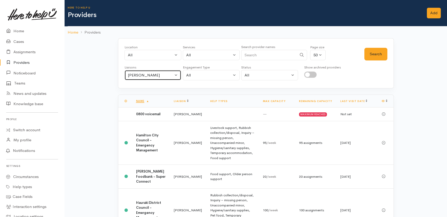
click at [171, 76] on div "[PERSON_NAME]" at bounding box center [150, 75] width 45 height 6
type input "rachel"
click at [147, 98] on span "Rachel Proctor" at bounding box center [147, 100] width 32 height 6
select select "1612"
click at [376, 50] on button "Search" at bounding box center [376, 54] width 23 height 13
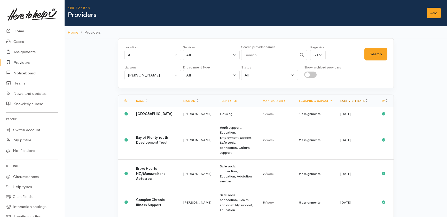
click at [354, 100] on link "Last visit date" at bounding box center [353, 100] width 27 height 3
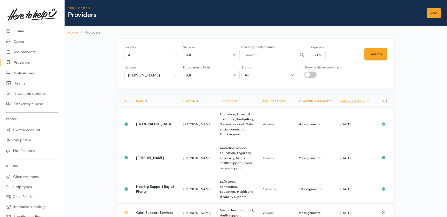
click at [354, 100] on link "Last visit date" at bounding box center [354, 100] width 29 height 3
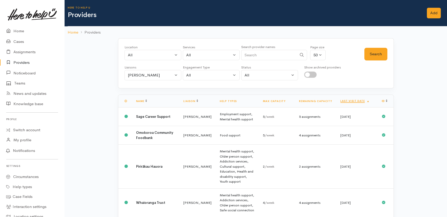
click at [354, 100] on link "Last visit date" at bounding box center [354, 100] width 29 height 3
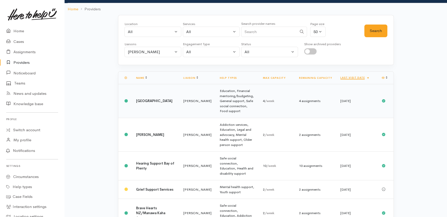
scroll to position [70, 0]
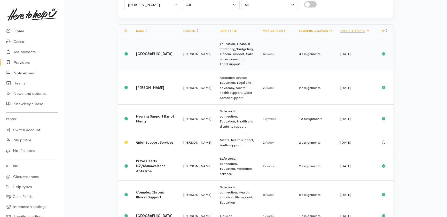
click at [317, 51] on div "4 assignments" at bounding box center [315, 53] width 33 height 5
click at [306, 85] on div "2 assignments" at bounding box center [315, 87] width 33 height 5
click at [307, 116] on div "10 assignments" at bounding box center [315, 118] width 33 height 5
drag, startPoint x: 307, startPoint y: 114, endPoint x: 308, endPoint y: 129, distance: 15.5
click at [307, 133] on td "2 assignments" at bounding box center [315, 142] width 41 height 19
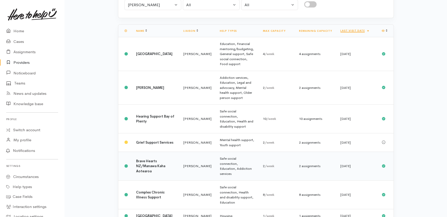
click at [306, 164] on div "2 assignments" at bounding box center [315, 166] width 33 height 5
click at [306, 192] on div "8 assignments" at bounding box center [315, 194] width 33 height 5
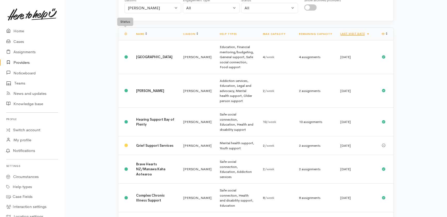
scroll to position [0, 0]
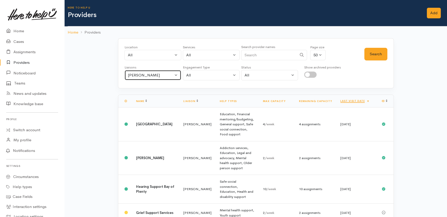
click at [171, 74] on div "Rachel Proctor" at bounding box center [150, 75] width 45 height 6
type input "karli"
click at [143, 96] on link "Karli Morris" at bounding box center [153, 100] width 56 height 8
select select "435"
click at [371, 52] on button "Search" at bounding box center [376, 54] width 23 height 13
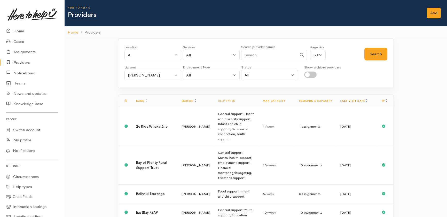
click at [344, 99] on link "Last visit date" at bounding box center [353, 100] width 27 height 3
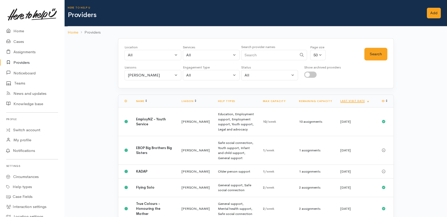
click at [344, 99] on link "Last visit date" at bounding box center [354, 100] width 29 height 3
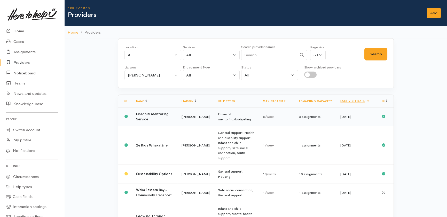
click at [150, 116] on td "Financial Mentoring Service" at bounding box center [155, 116] width 46 height 19
click at [140, 143] on b "2e Kids Whakatāne" at bounding box center [152, 145] width 32 height 4
click at [18, 28] on link "Home" at bounding box center [32, 31] width 64 height 11
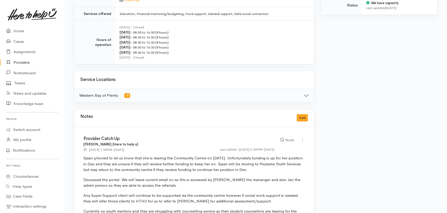
scroll to position [235, 0]
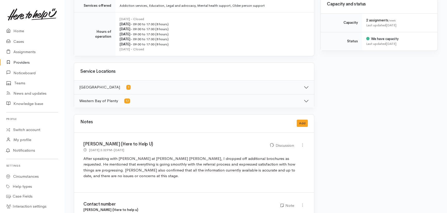
scroll to position [213, 0]
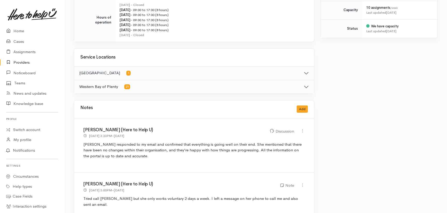
scroll to position [211, 0]
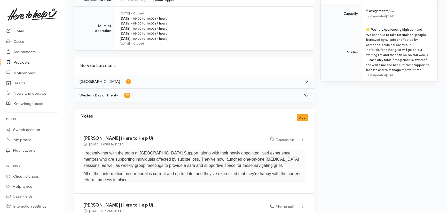
scroll to position [211, 0]
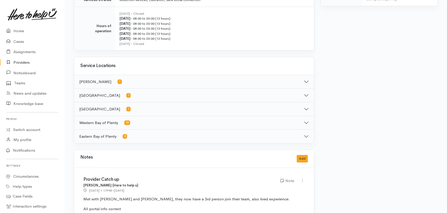
scroll to position [258, 0]
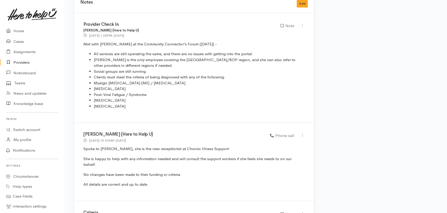
scroll to position [517, 0]
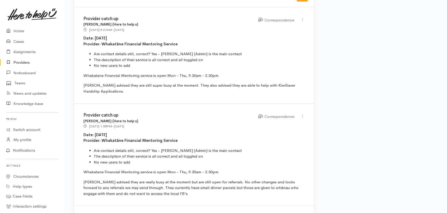
scroll to position [329, 0]
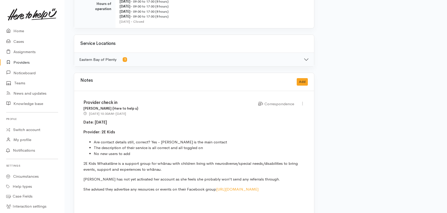
scroll to position [258, 0]
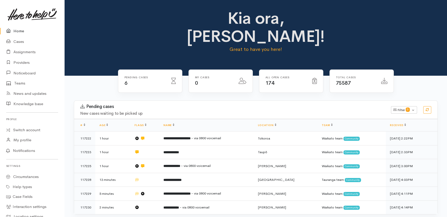
click at [19, 31] on link "Home" at bounding box center [32, 31] width 64 height 11
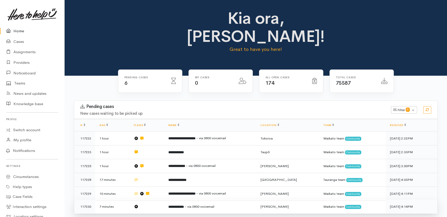
click at [244, 200] on td "**********" at bounding box center [210, 207] width 92 height 14
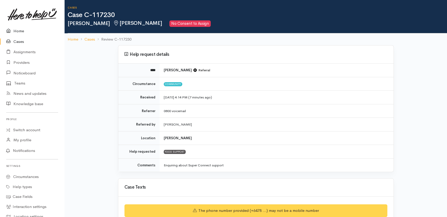
drag, startPoint x: 20, startPoint y: 29, endPoint x: 7, endPoint y: 37, distance: 14.4
click at [20, 30] on link "Home" at bounding box center [32, 31] width 64 height 11
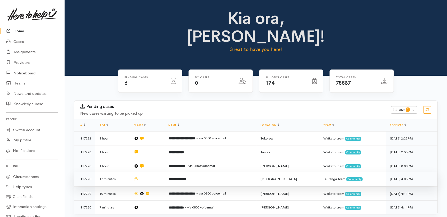
click at [162, 172] on td at bounding box center [147, 179] width 34 height 14
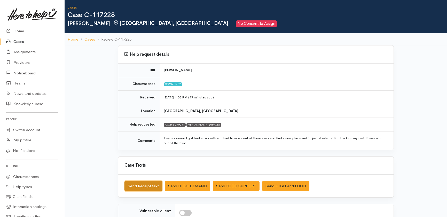
click at [138, 189] on button "Send Receipt text" at bounding box center [144, 186] width 38 height 11
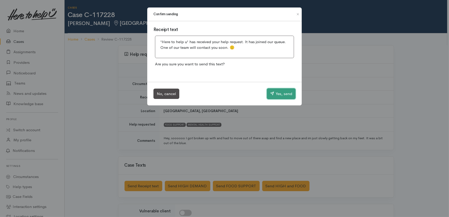
drag, startPoint x: 282, startPoint y: 96, endPoint x: 176, endPoint y: 97, distance: 105.4
click at [282, 96] on button "Yes, send" at bounding box center [281, 93] width 29 height 11
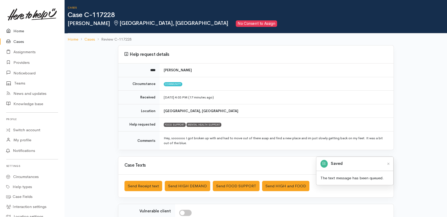
click at [16, 28] on link "Home" at bounding box center [32, 31] width 64 height 11
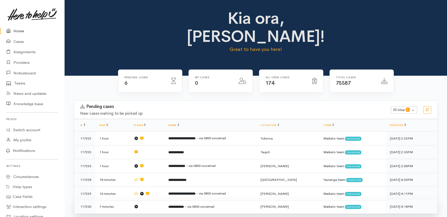
click at [246, 200] on td "**********" at bounding box center [210, 207] width 92 height 14
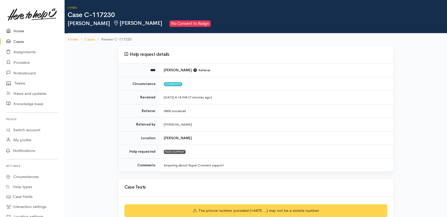
click at [19, 31] on link "Home" at bounding box center [32, 31] width 64 height 11
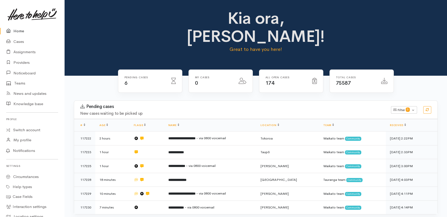
click at [20, 31] on link "Home" at bounding box center [32, 31] width 64 height 11
click at [20, 29] on link "Home" at bounding box center [32, 31] width 64 height 11
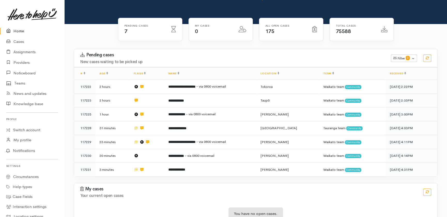
scroll to position [53, 0]
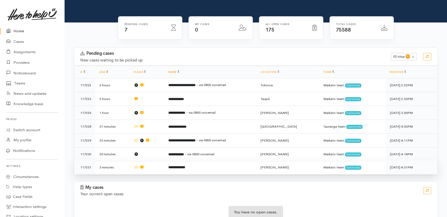
click at [230, 160] on td "**********" at bounding box center [210, 167] width 92 height 14
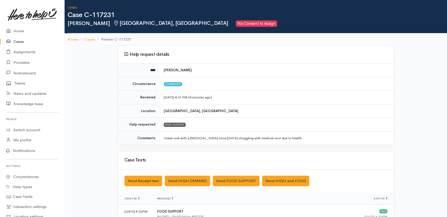
click at [23, 40] on link "Cases" at bounding box center [32, 41] width 64 height 11
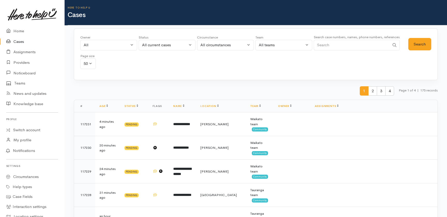
click at [331, 42] on input "Search" at bounding box center [352, 45] width 76 height 11
type input "kara stirling"
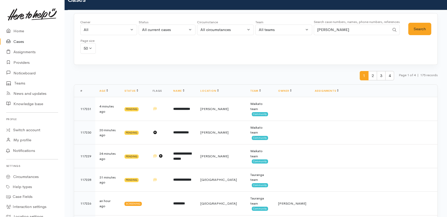
scroll to position [23, 0]
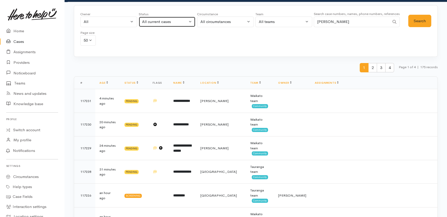
click at [173, 22] on div "All current cases" at bounding box center [164, 22] width 45 height 6
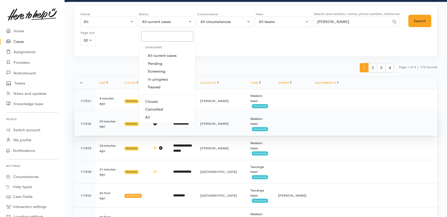
drag, startPoint x: 149, startPoint y: 117, endPoint x: 155, endPoint y: 118, distance: 6.3
click at [150, 118] on span "All" at bounding box center [147, 117] width 5 height 6
select select "All"
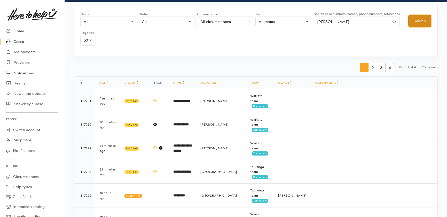
click at [421, 17] on button "Search" at bounding box center [419, 21] width 23 height 13
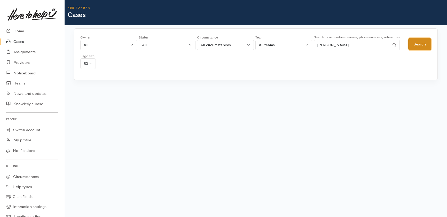
scroll to position [0, 0]
